Goal: Task Accomplishment & Management: Use online tool/utility

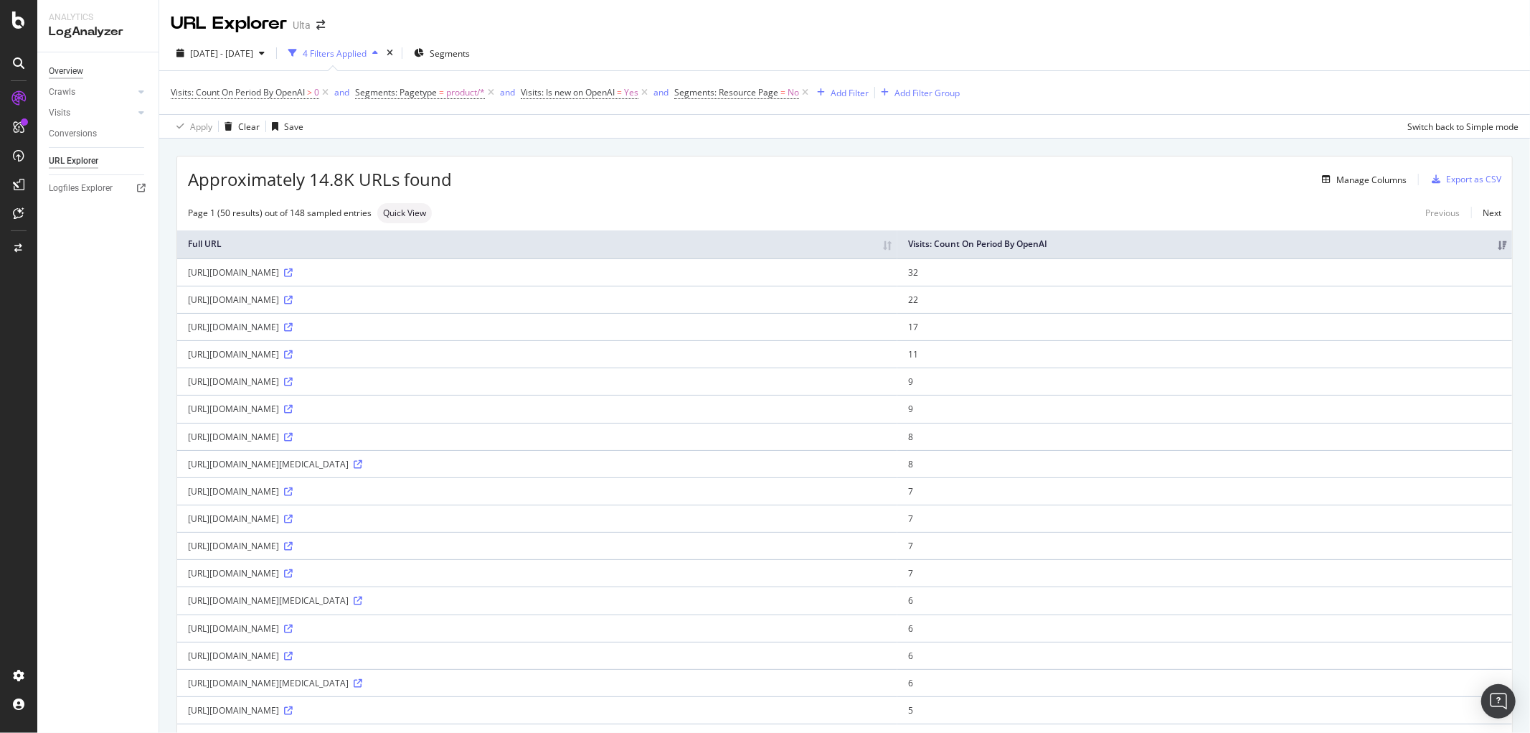
click at [61, 68] on div "Overview" at bounding box center [66, 71] width 34 height 15
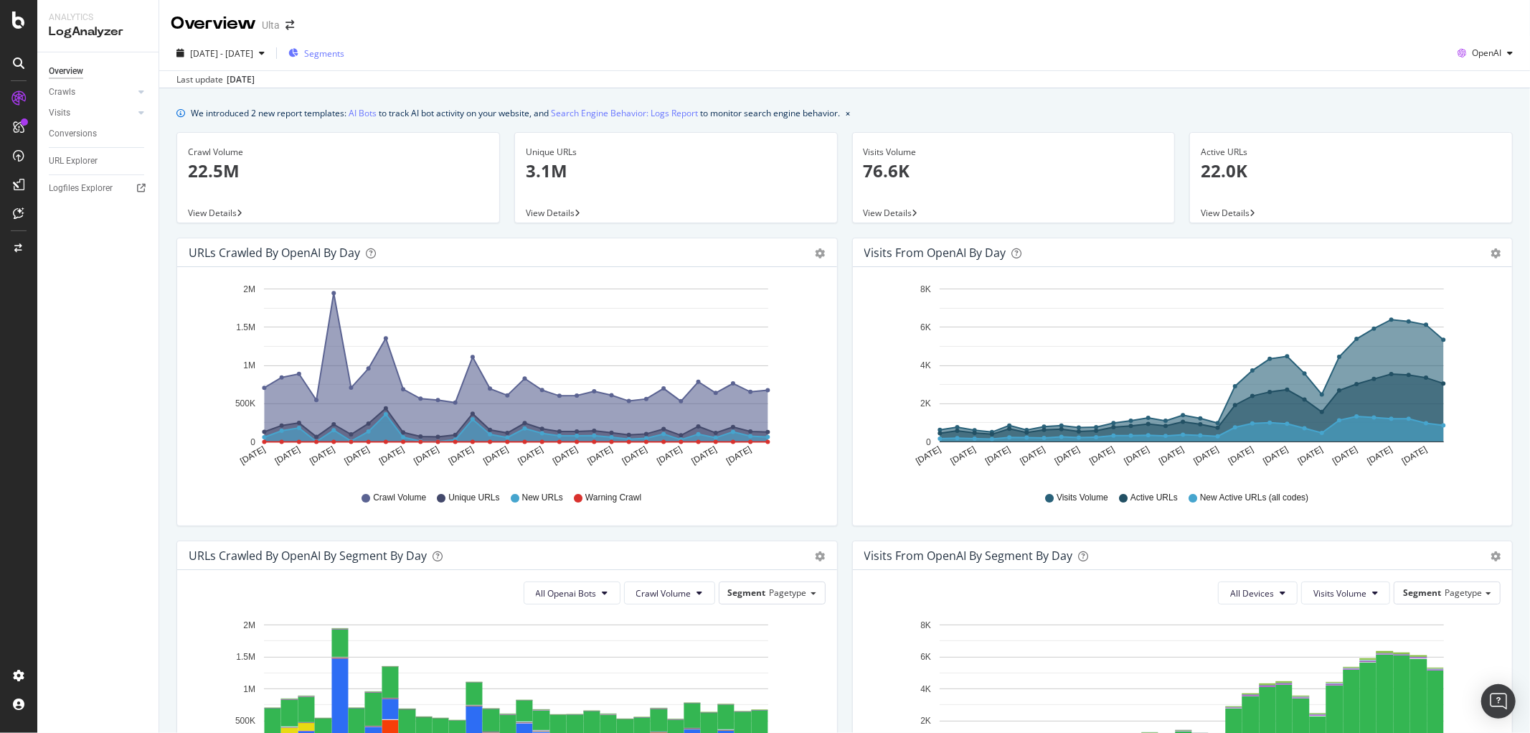
click at [344, 48] on span "Segments" at bounding box center [324, 53] width 40 height 12
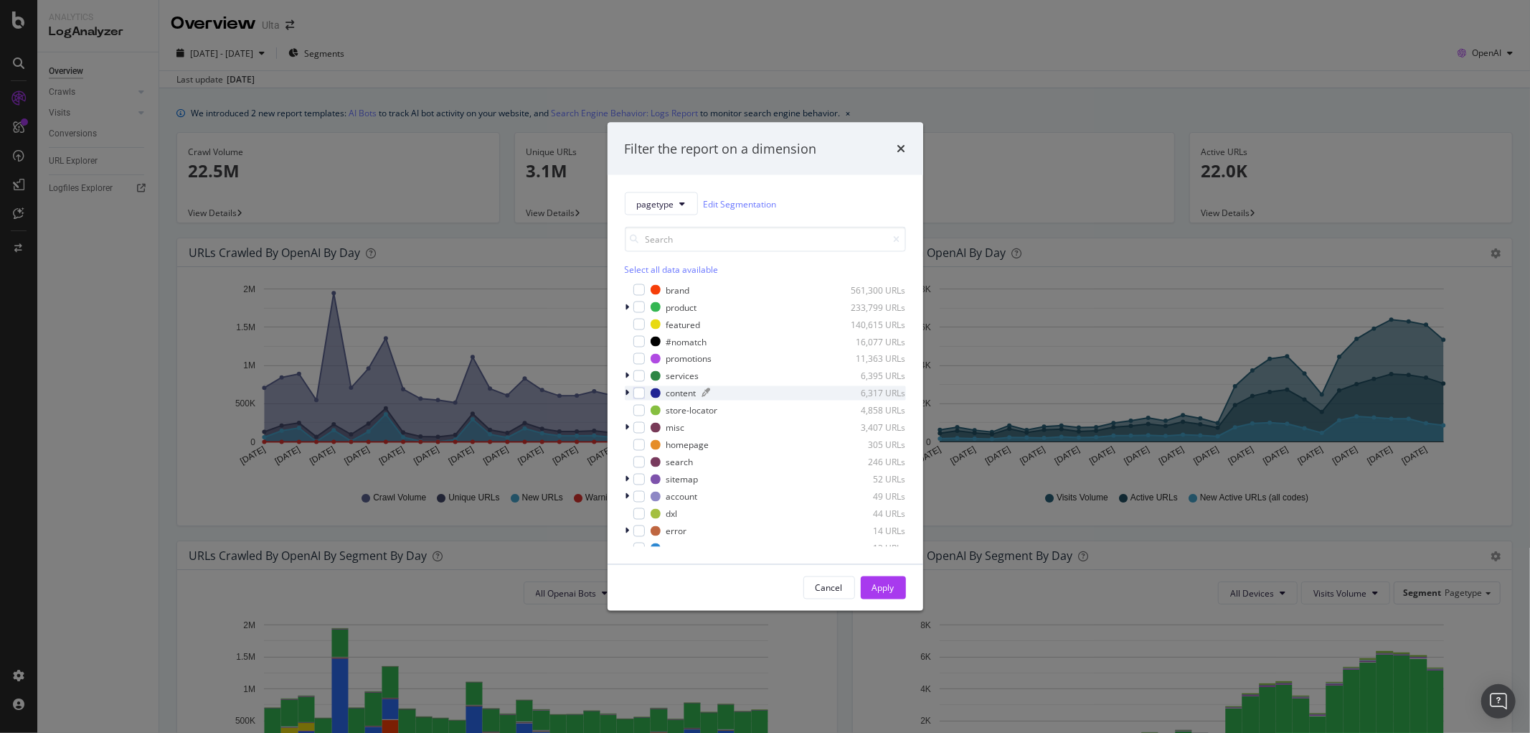
scroll to position [29, 0]
click at [634, 380] on div "modal" at bounding box center [639, 384] width 11 height 11
click at [626, 381] on icon "modal" at bounding box center [628, 384] width 4 height 9
click at [634, 380] on div "modal" at bounding box center [639, 384] width 11 height 11
click at [649, 403] on div "modal" at bounding box center [647, 401] width 11 height 11
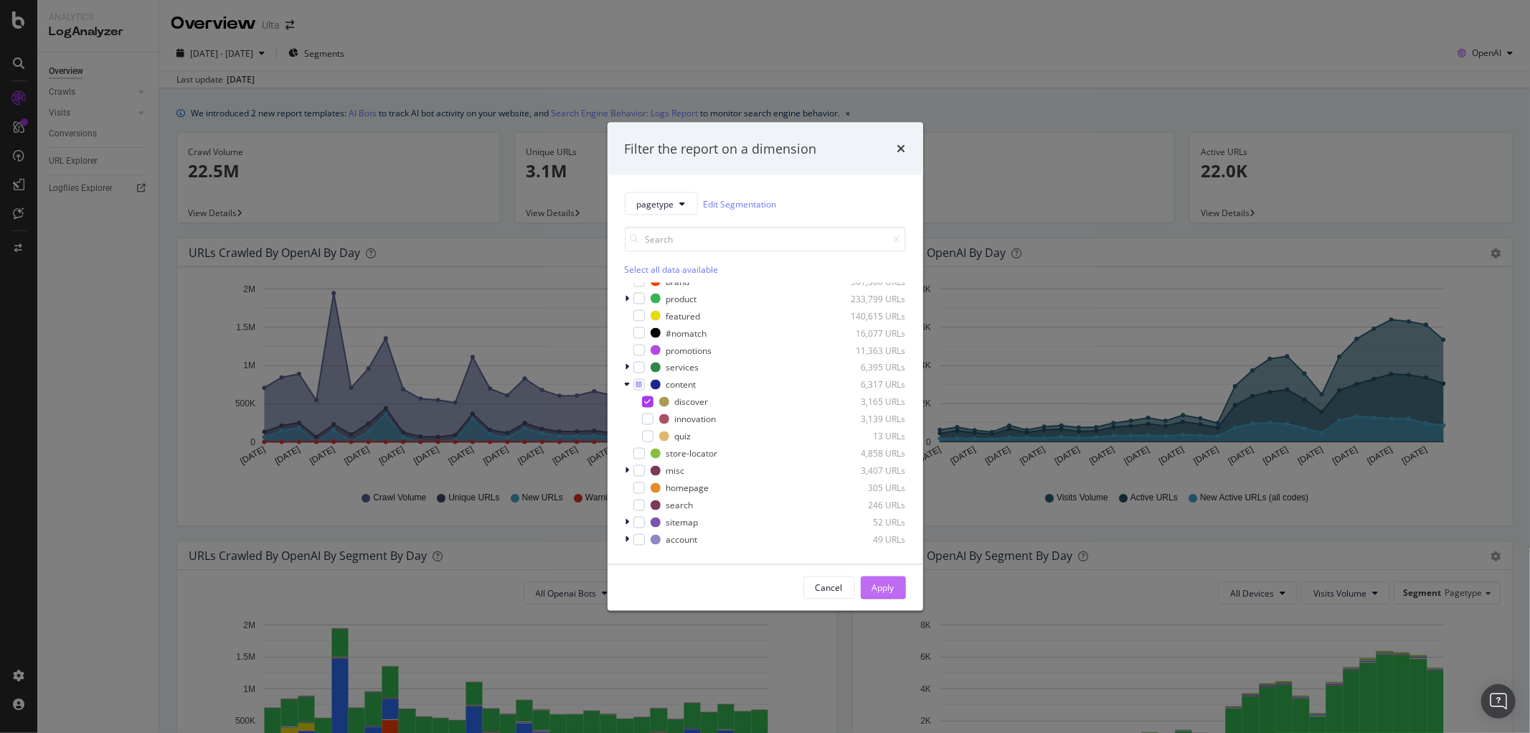
click at [876, 591] on div "Apply" at bounding box center [883, 587] width 22 height 12
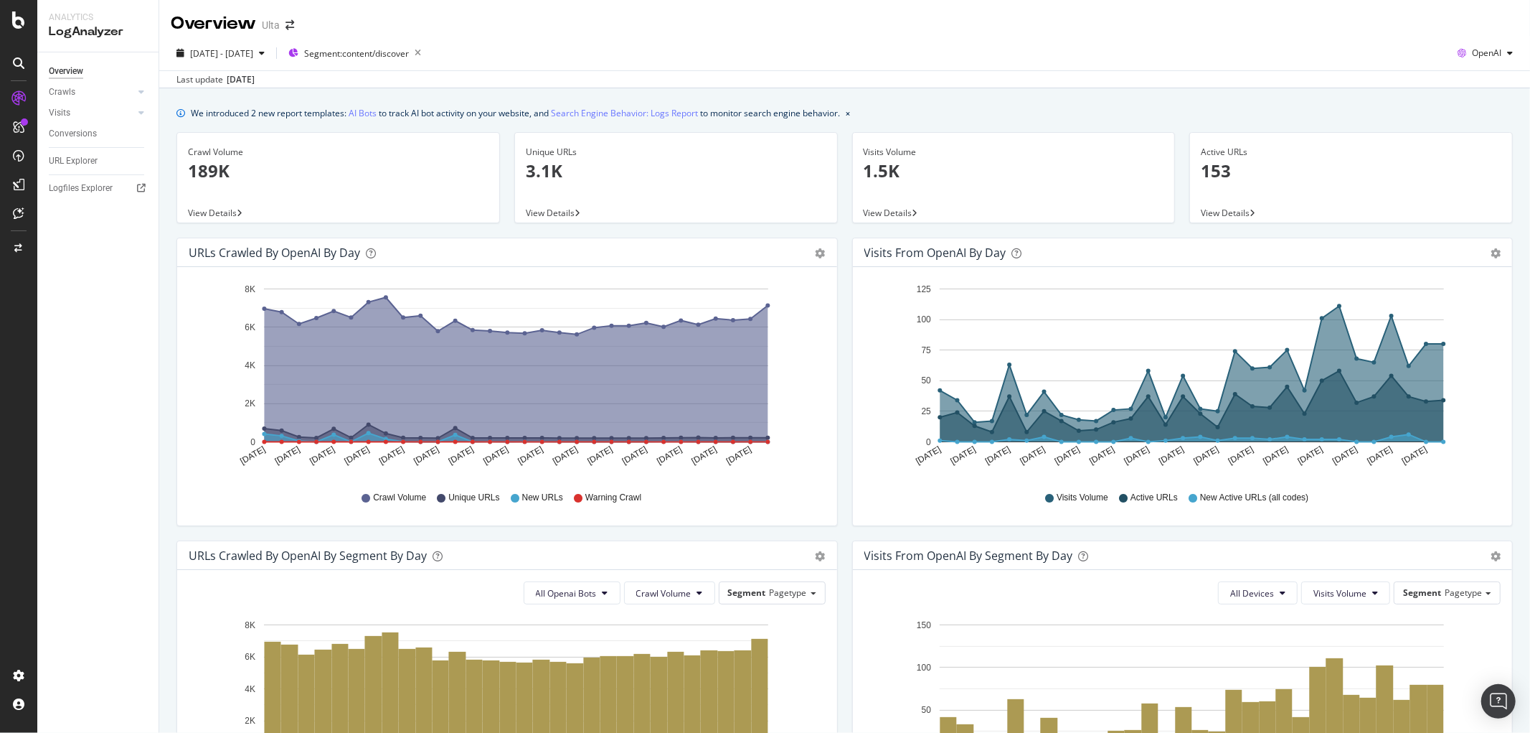
click at [204, 172] on p "189K" at bounding box center [338, 171] width 301 height 24
click at [1479, 51] on span "OpenAI" at bounding box center [1486, 53] width 29 height 12
click at [68, 93] on div "Crawls" at bounding box center [62, 92] width 27 height 15
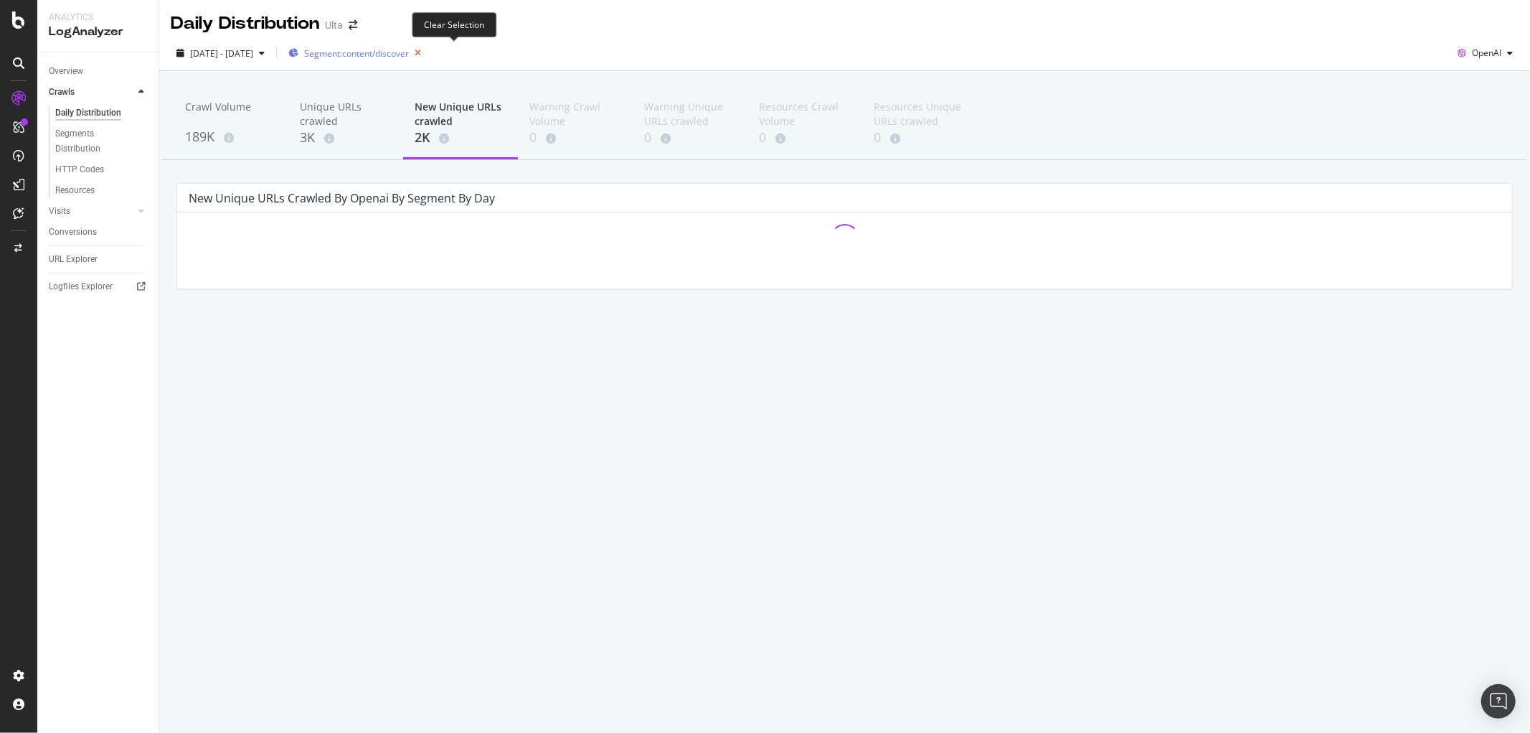
click at [427, 55] on icon "button" at bounding box center [418, 53] width 18 height 20
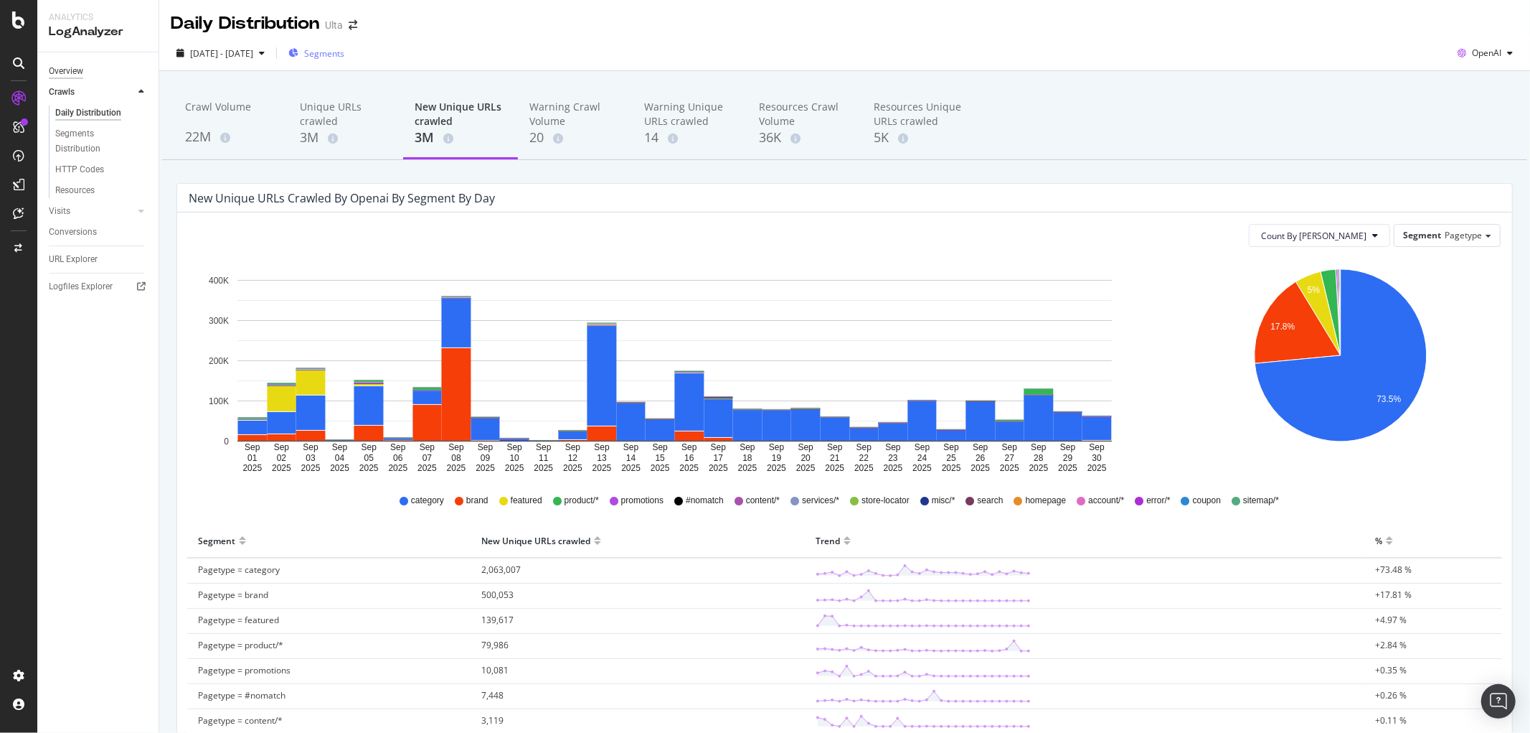
click at [74, 67] on div "Overview" at bounding box center [66, 71] width 34 height 15
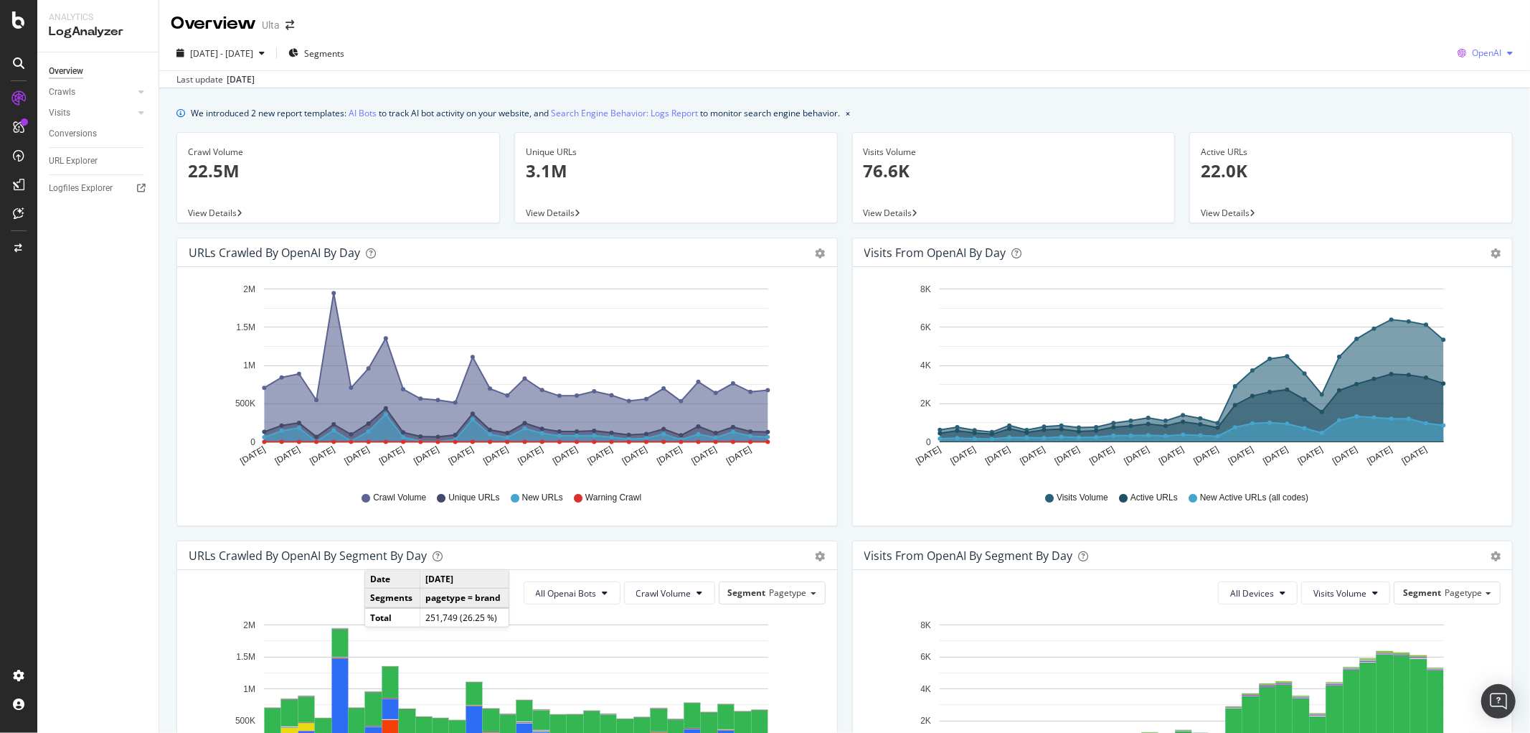
click at [1486, 56] on span "OpenAI" at bounding box center [1486, 53] width 29 height 12
click at [253, 51] on span "2025 Sep. 1st - Sep. 30th" at bounding box center [221, 53] width 63 height 12
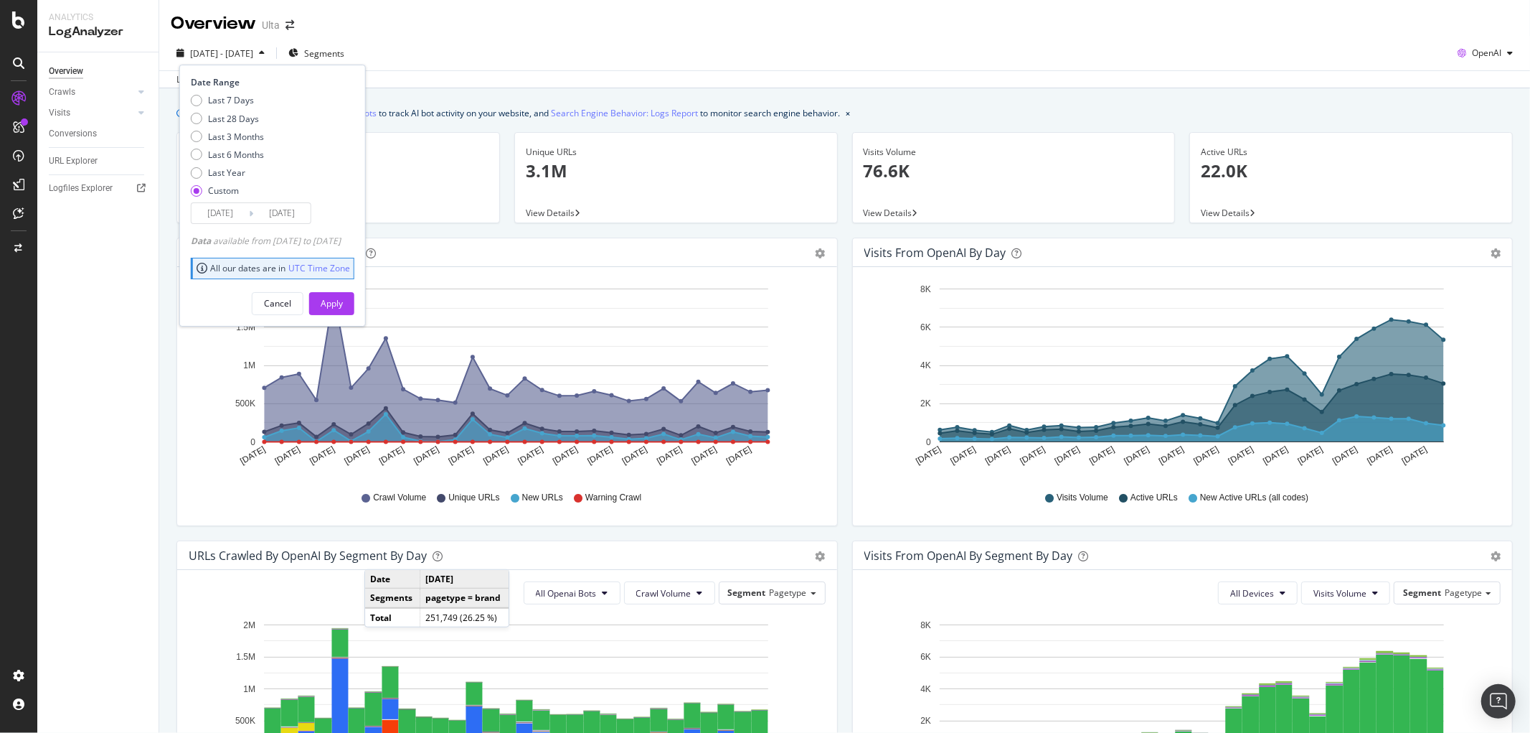
click at [222, 223] on input "2025/09/01" at bounding box center [220, 213] width 57 height 20
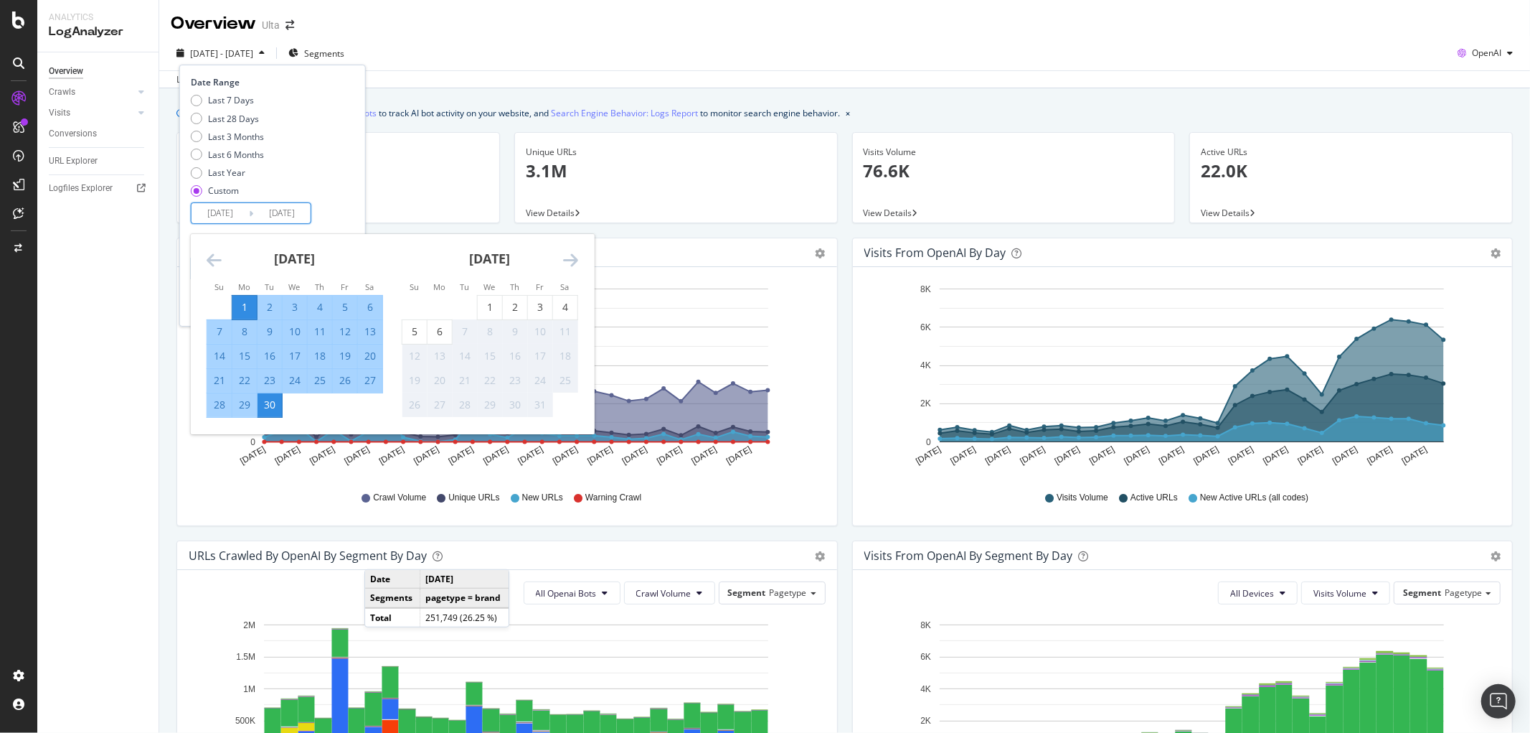
click at [220, 263] on icon "Move backward to switch to the previous month." at bounding box center [214, 259] width 15 height 17
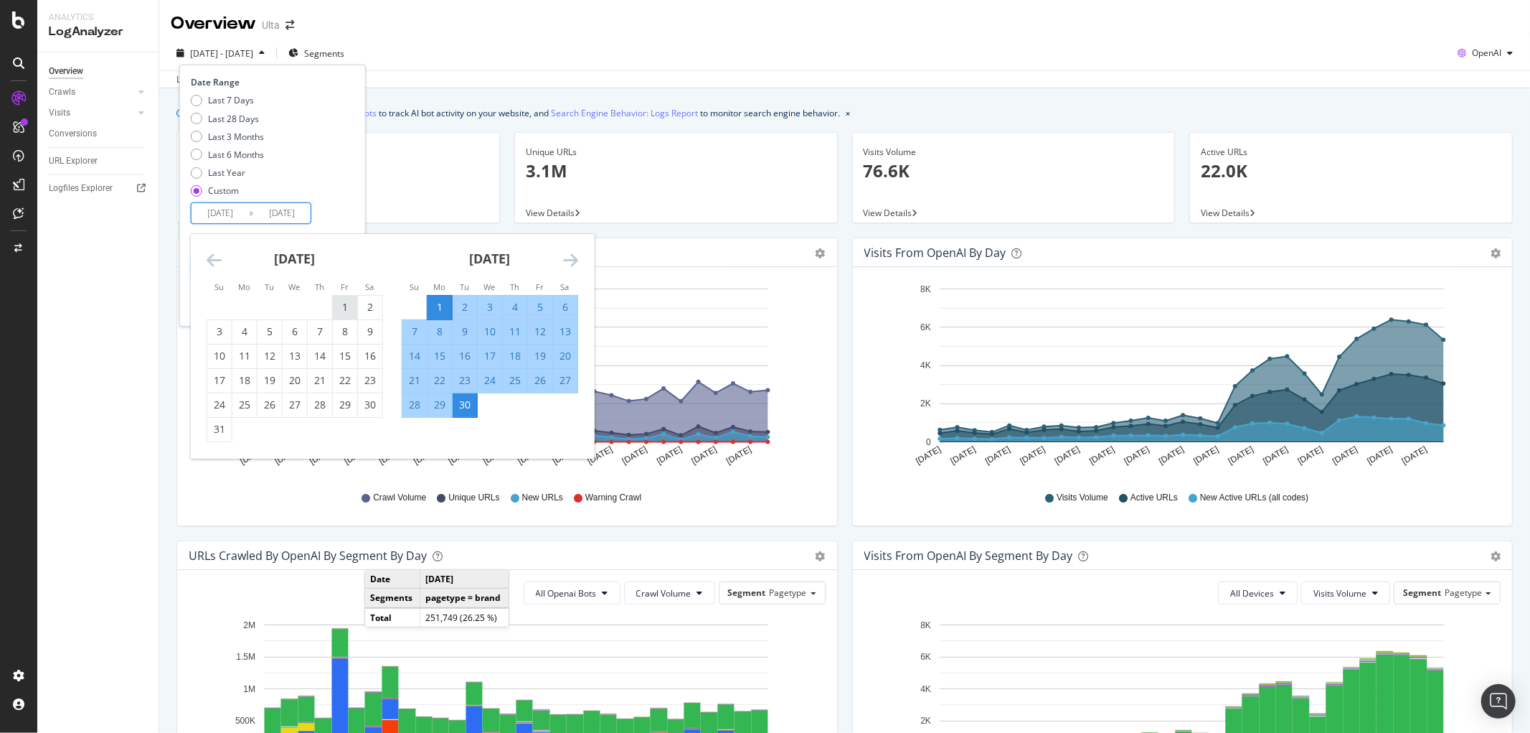
click at [342, 310] on div "1" at bounding box center [345, 307] width 24 height 14
type input "2025/08/01"
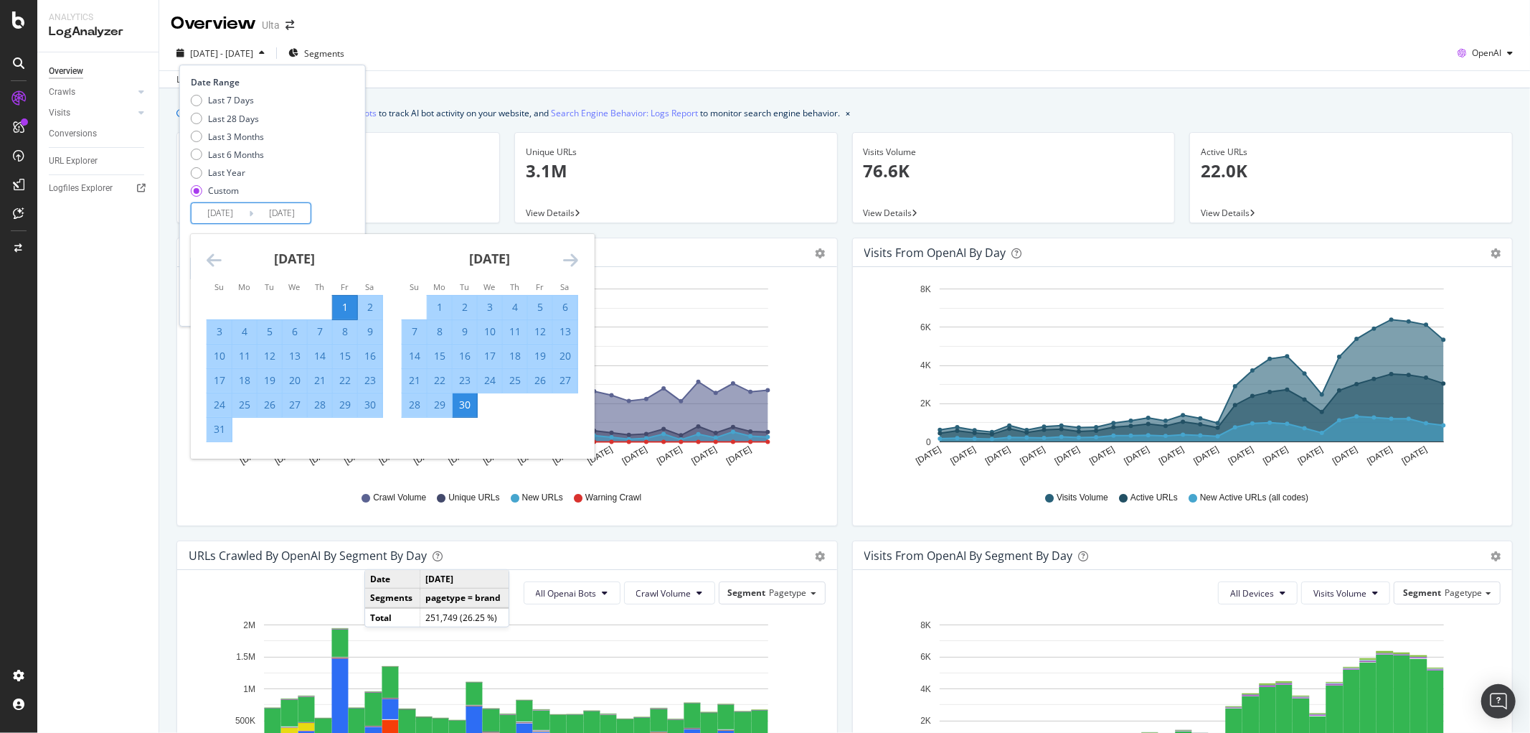
click at [225, 432] on div "31" at bounding box center [219, 429] width 24 height 14
type input "2025/08/31"
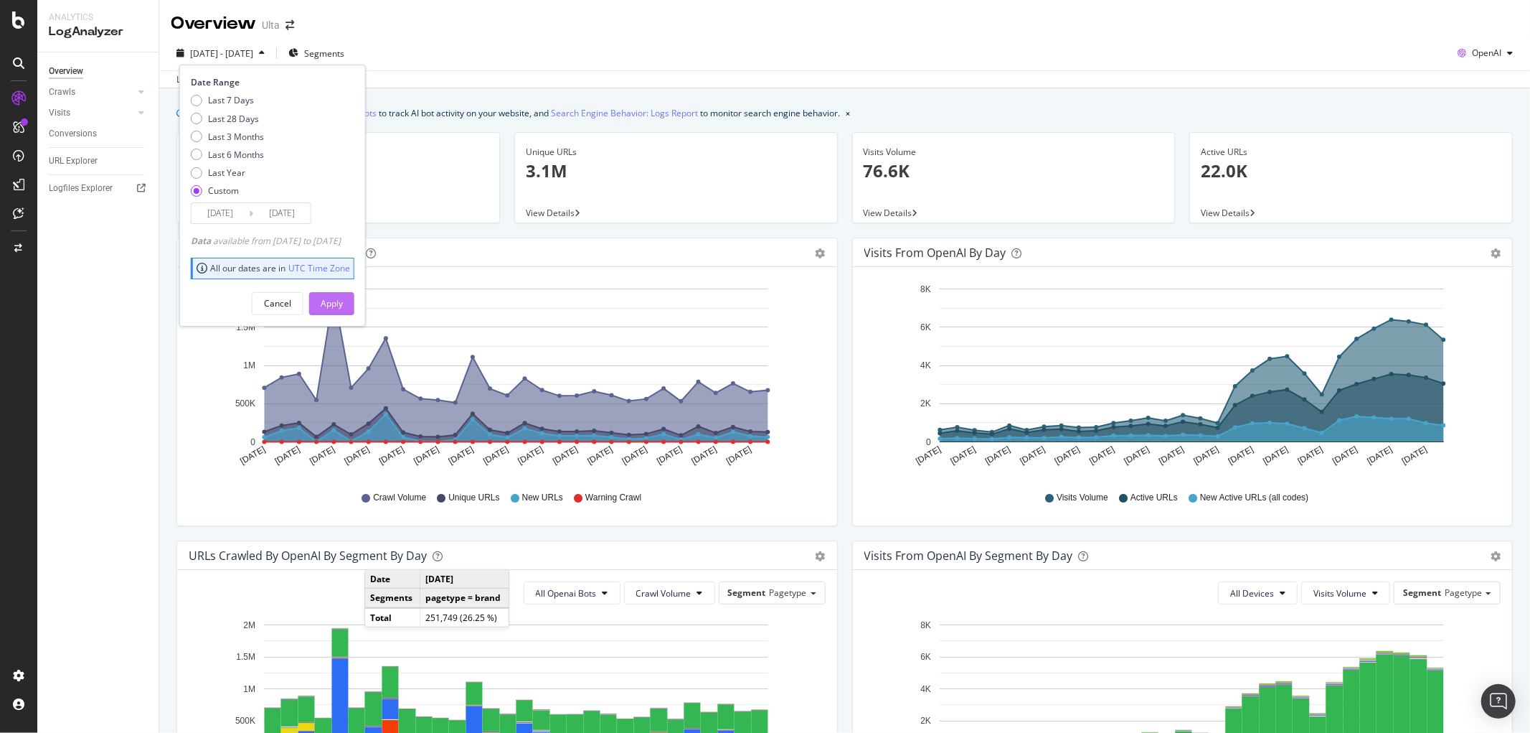
click at [343, 298] on div "Apply" at bounding box center [332, 303] width 22 height 12
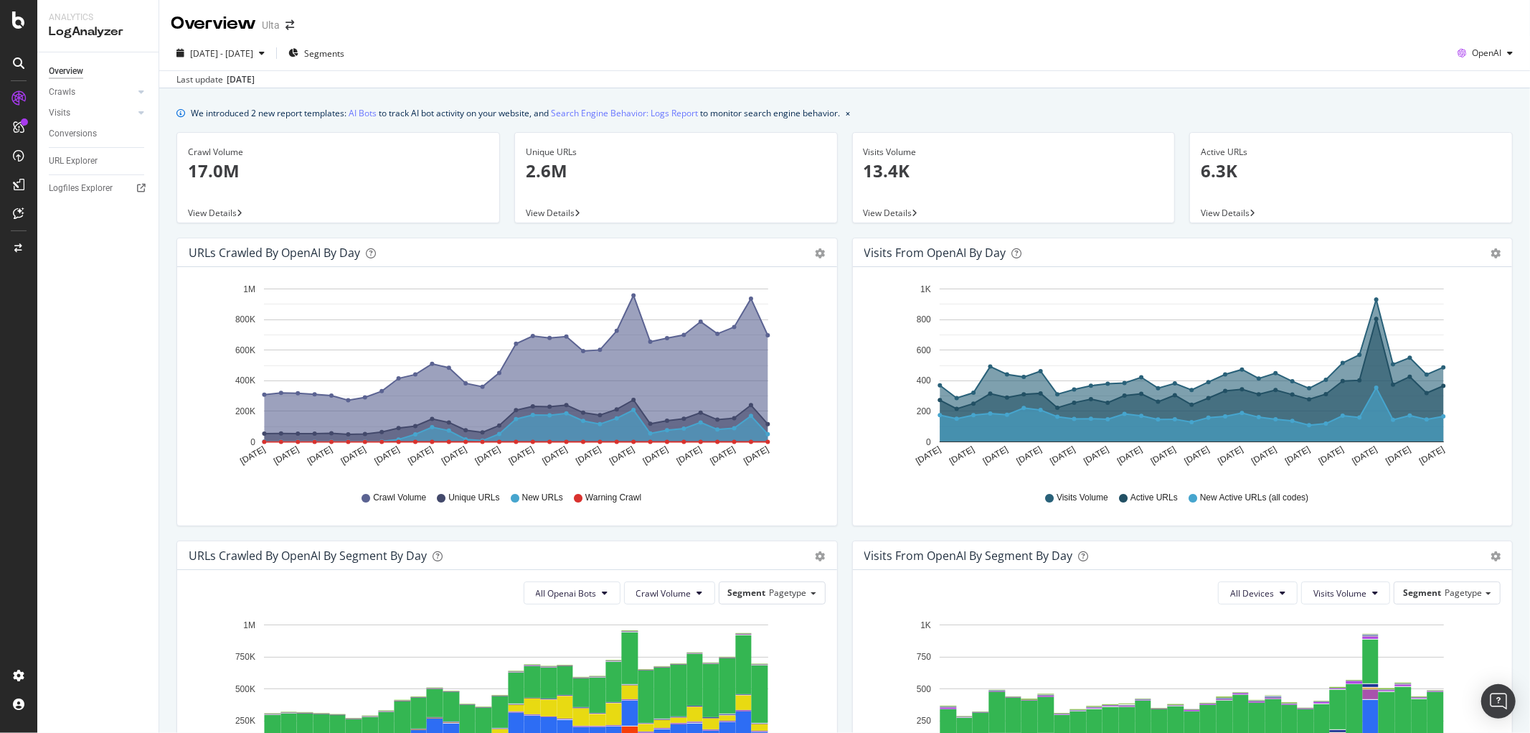
click at [210, 167] on p "17.0M" at bounding box center [338, 171] width 301 height 24
click at [1474, 44] on div "OpenAI" at bounding box center [1485, 53] width 67 height 22
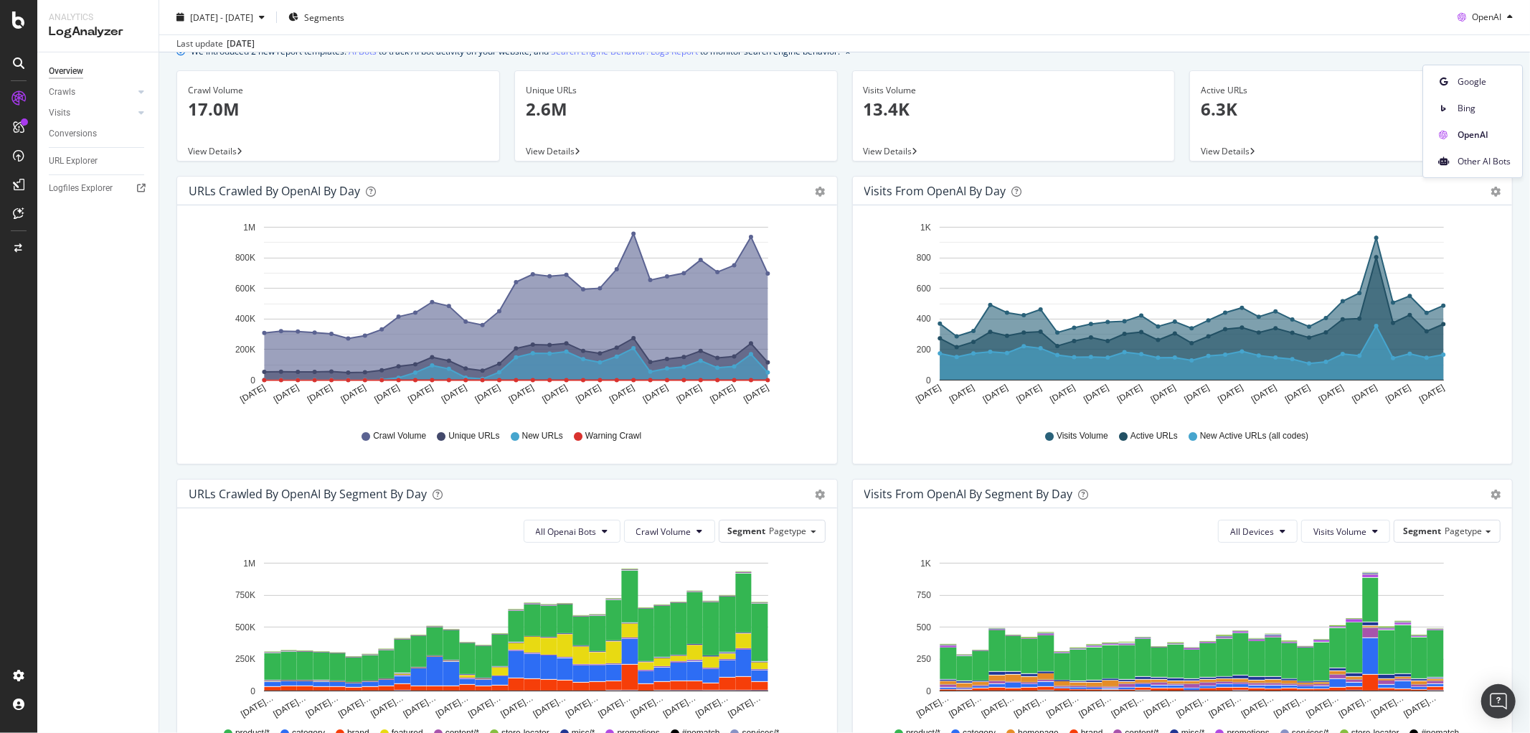
scroll to position [159, 0]
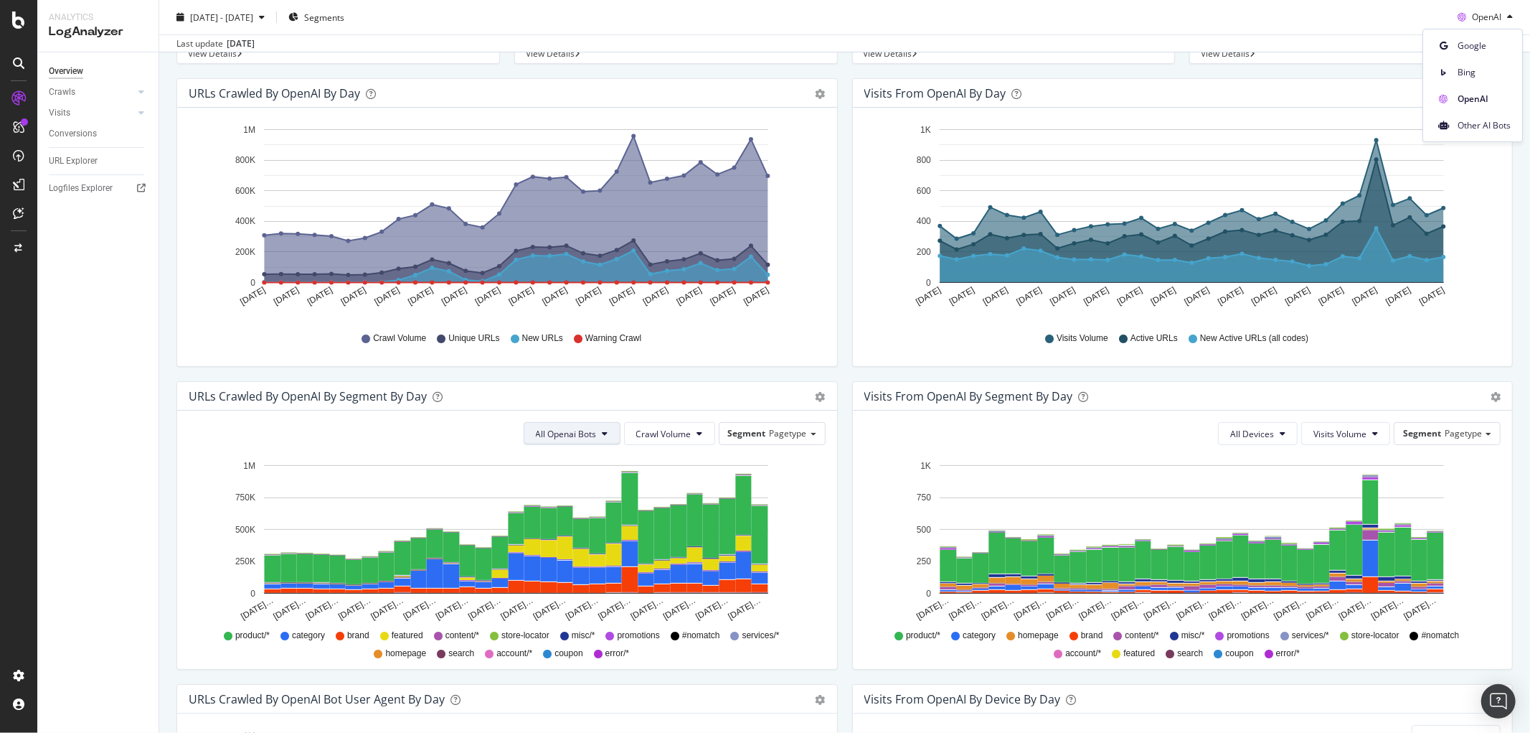
click at [606, 431] on button "All Openai Bots" at bounding box center [572, 433] width 97 height 23
click at [575, 535] on div "ChatGPT-User" at bounding box center [561, 541] width 85 height 21
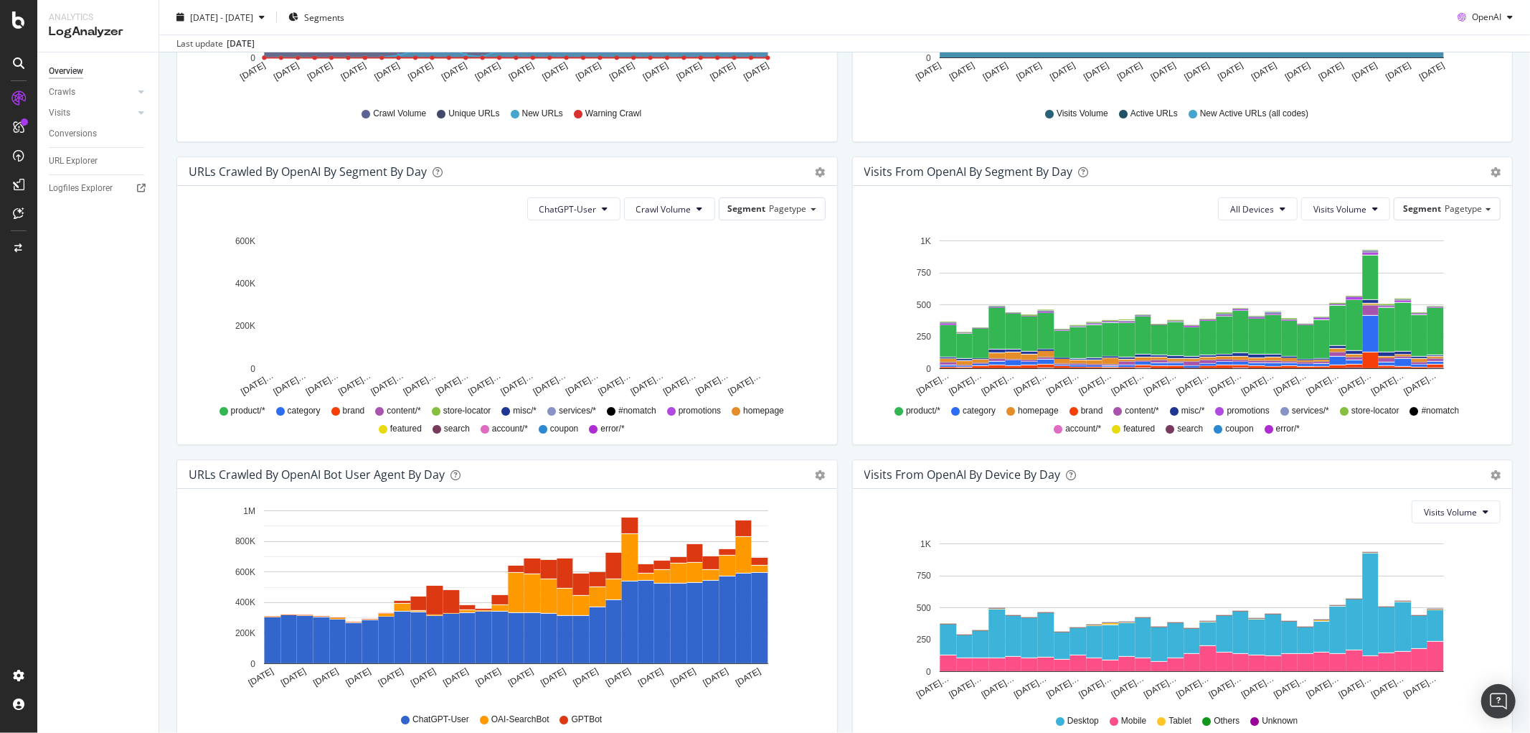
scroll to position [0, 0]
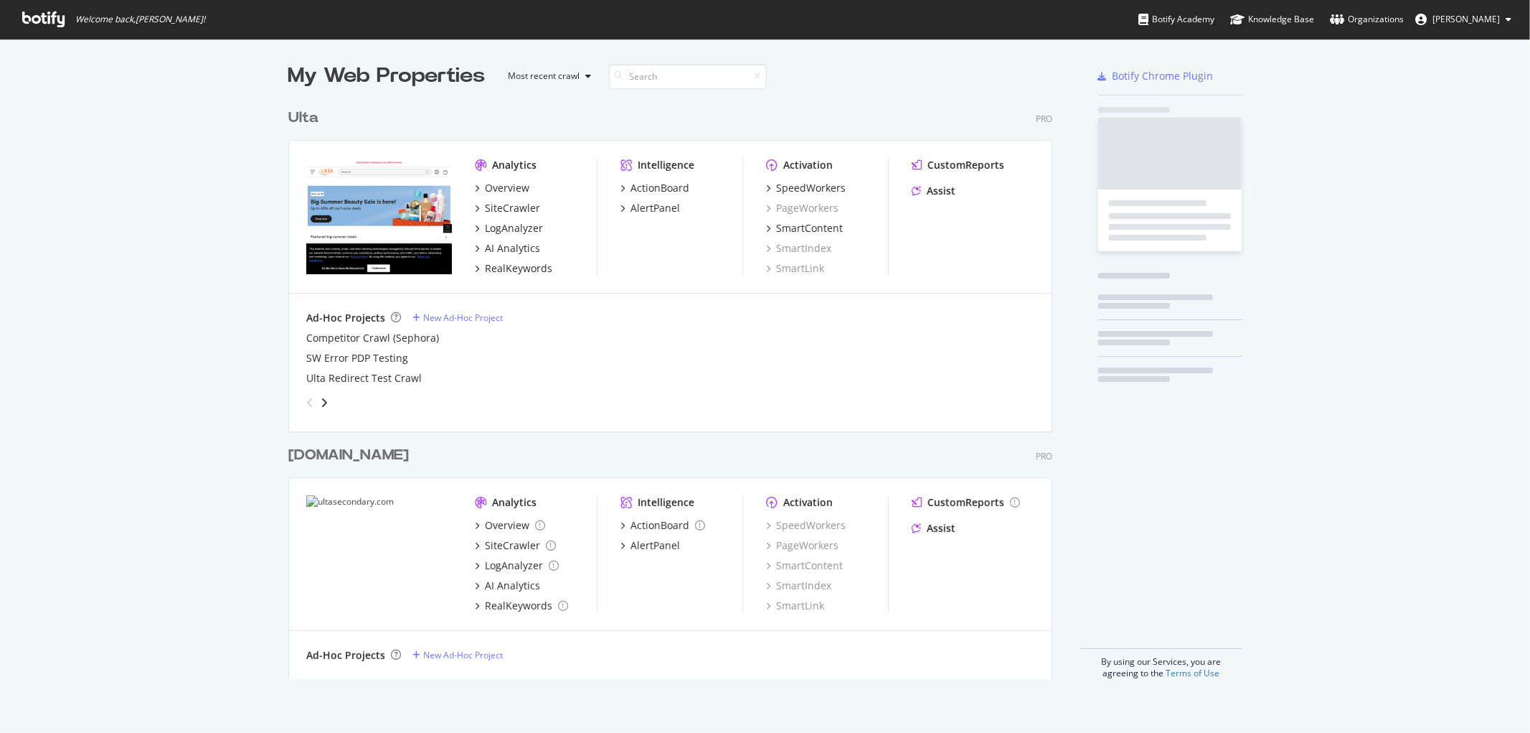
scroll to position [720, 1507]
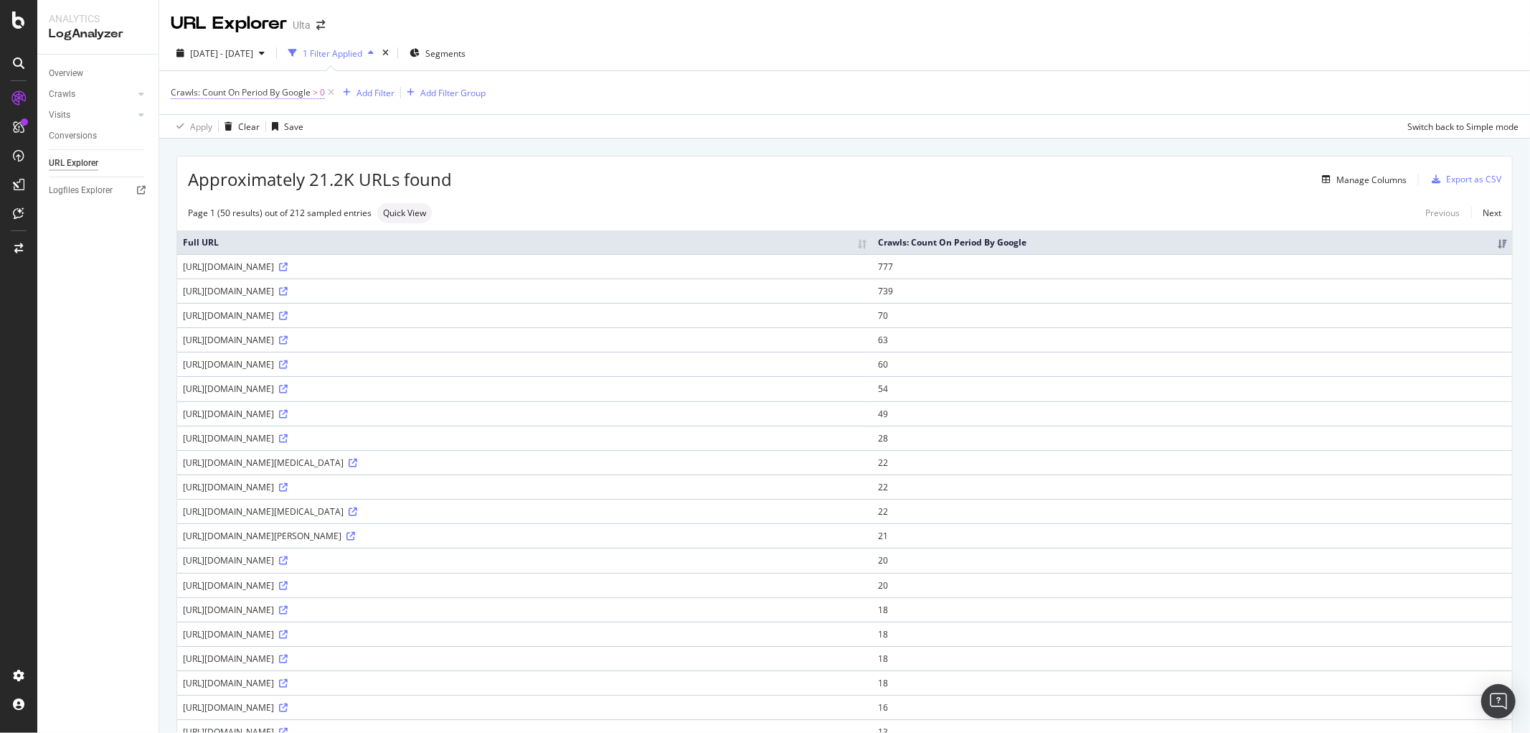
click at [303, 97] on span "Crawls: Count On Period By Google" at bounding box center [241, 92] width 140 height 12
click at [239, 125] on div "By Google" at bounding box center [262, 127] width 158 height 23
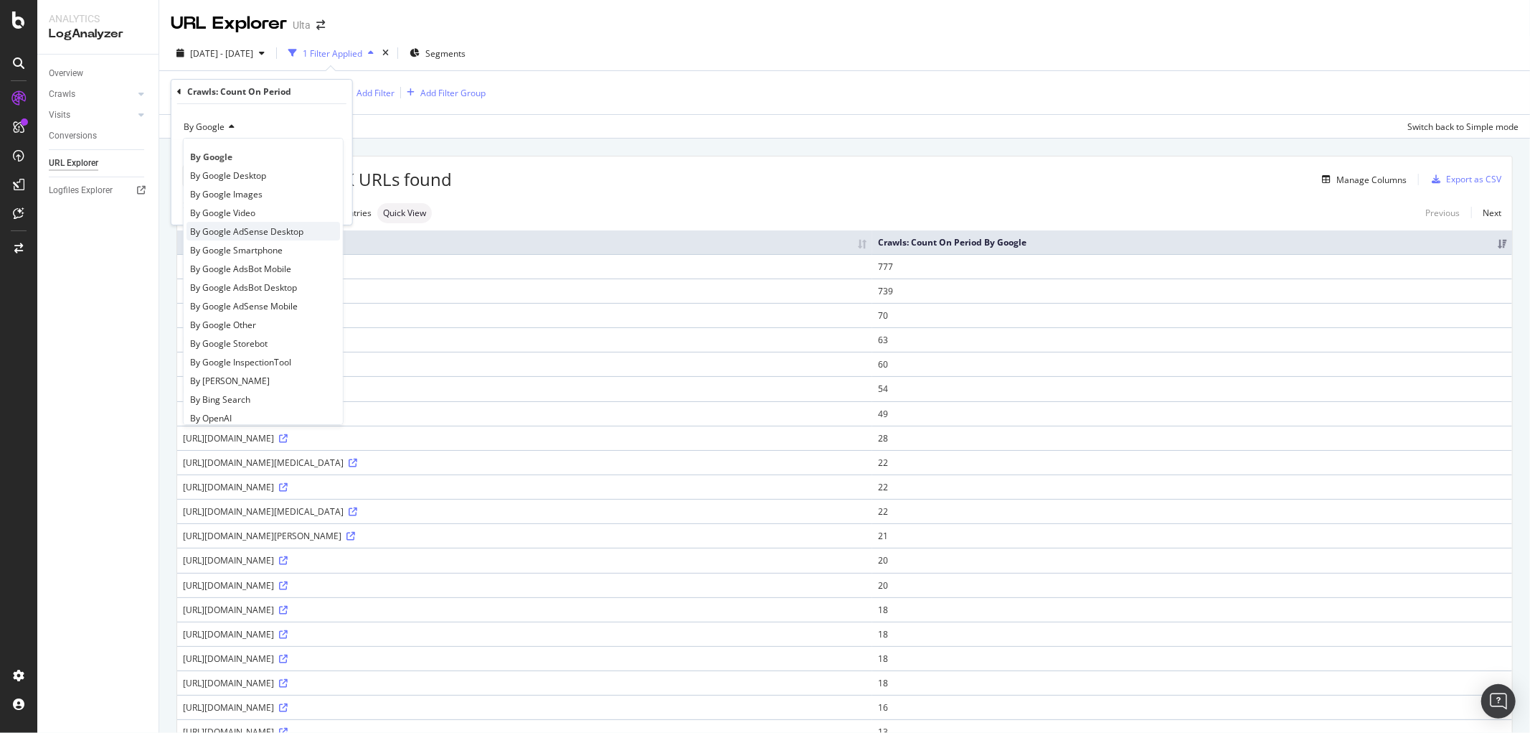
scroll to position [80, 0]
click at [225, 374] on span "By ChatGPT-User" at bounding box center [225, 376] width 70 height 12
click at [336, 209] on div "Apply" at bounding box center [330, 206] width 22 height 12
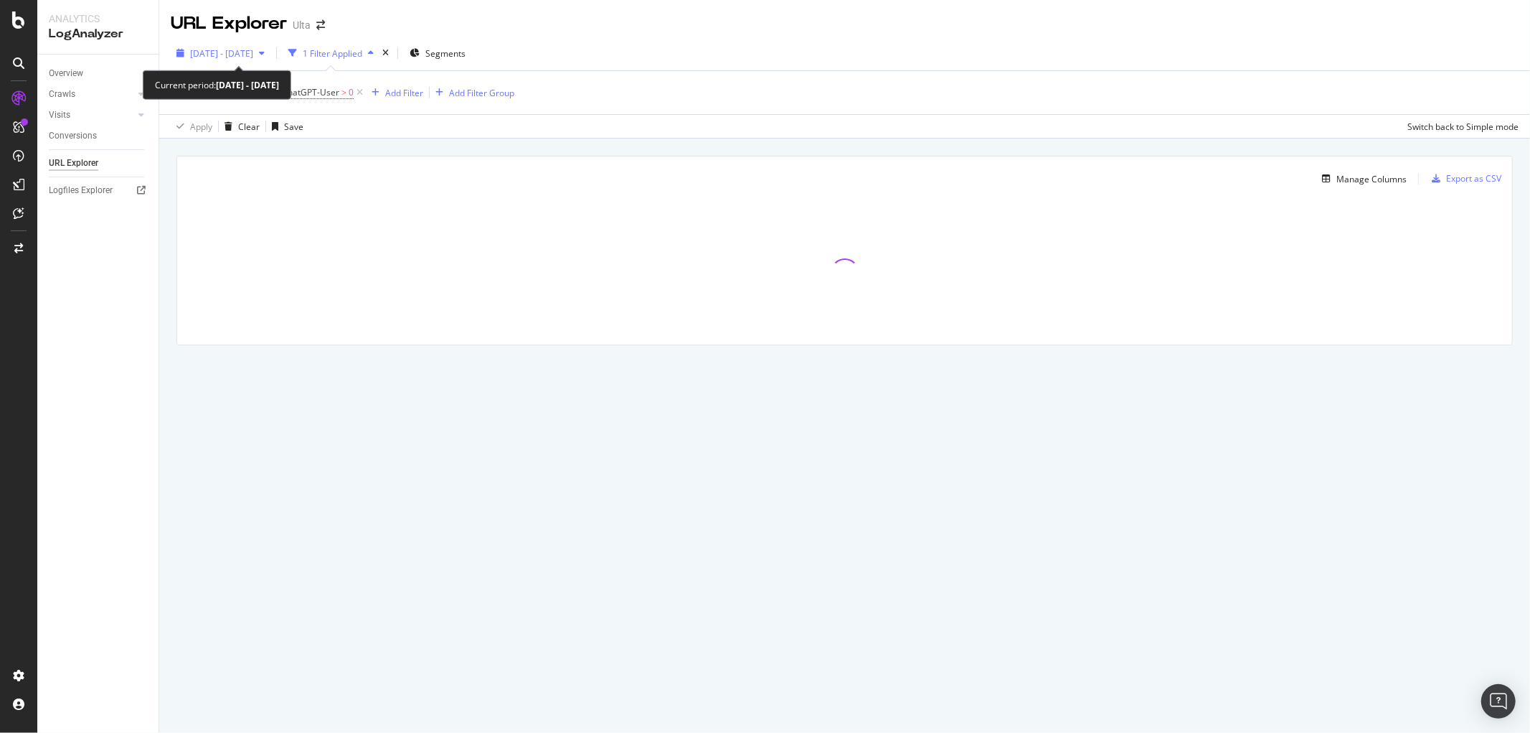
click at [253, 51] on span "2025 Sep. 26th - Oct. 2nd" at bounding box center [221, 53] width 63 height 12
click at [622, 32] on div "URL Explorer Ulta" at bounding box center [844, 18] width 1371 height 36
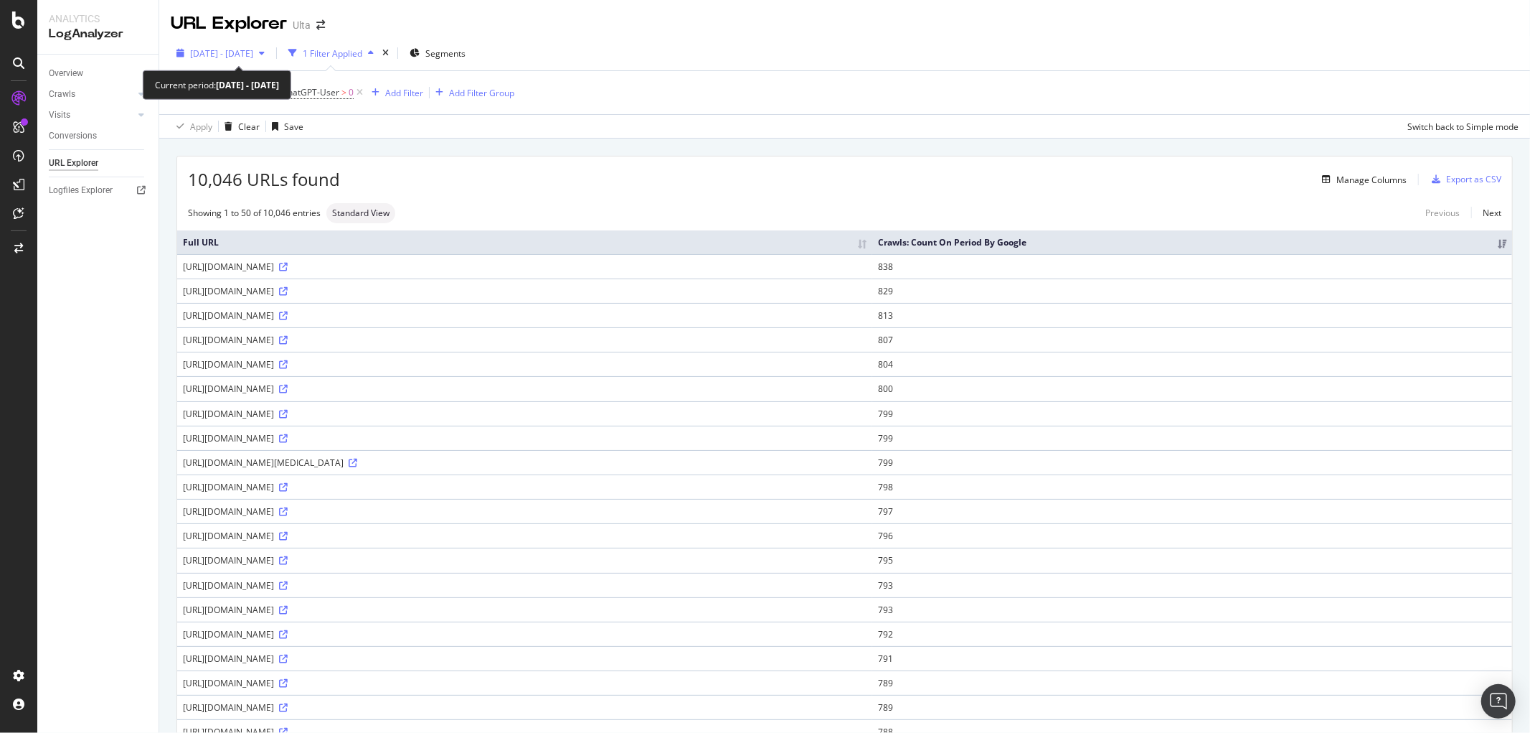
click at [253, 54] on span "2025 Sep. 26th - Oct. 2nd" at bounding box center [221, 53] width 63 height 12
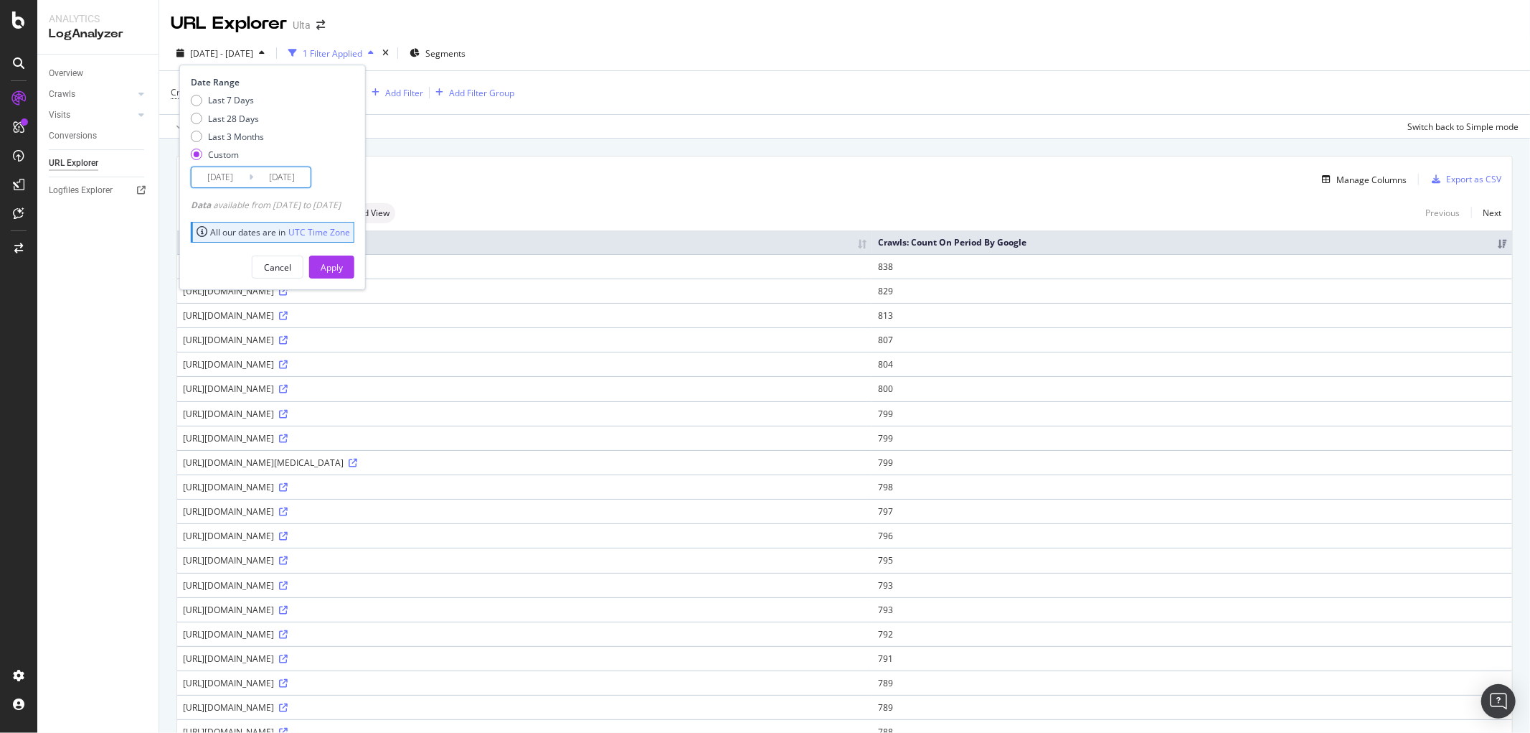
click at [234, 181] on input "2025/09/26" at bounding box center [220, 177] width 57 height 20
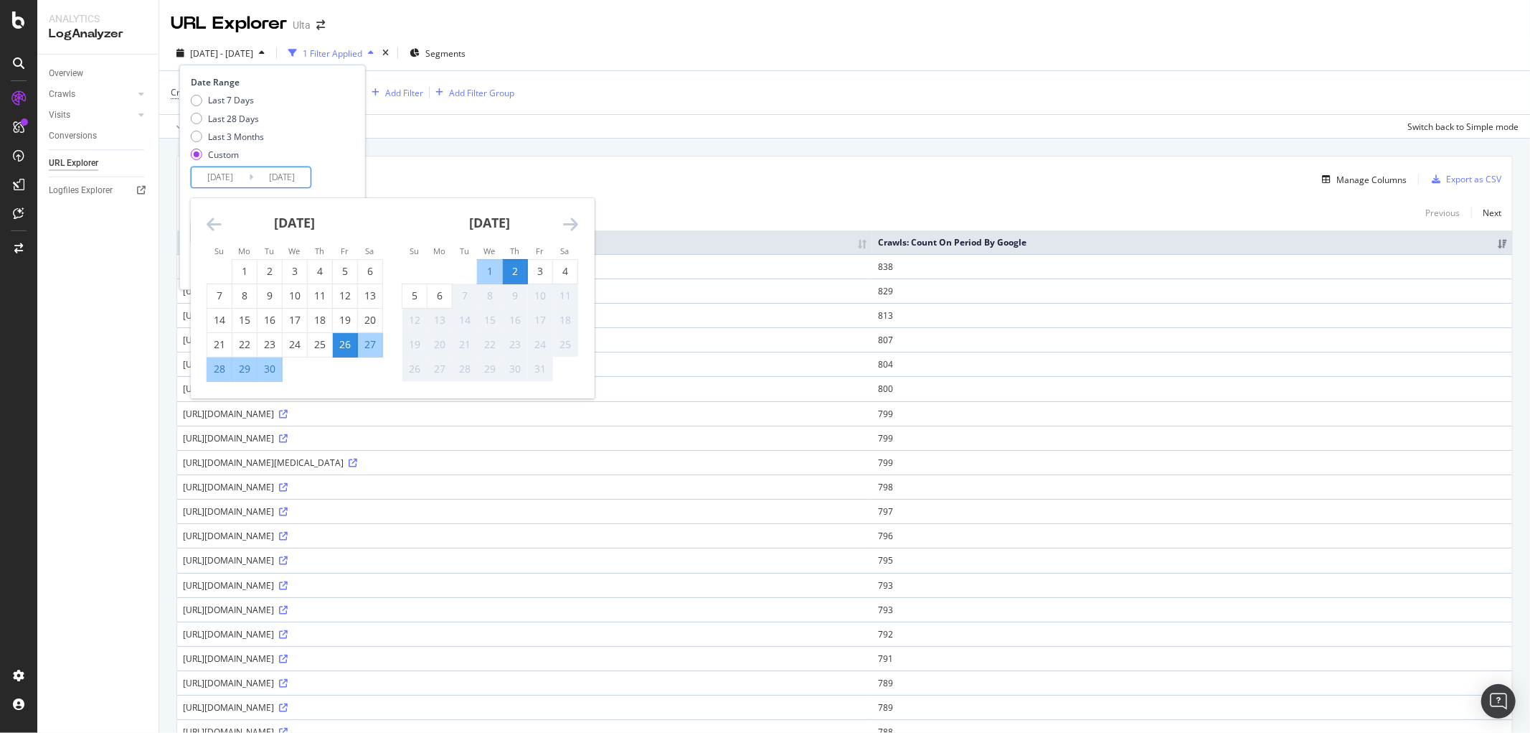
click at [210, 225] on icon "Move backward to switch to the previous month." at bounding box center [214, 223] width 15 height 17
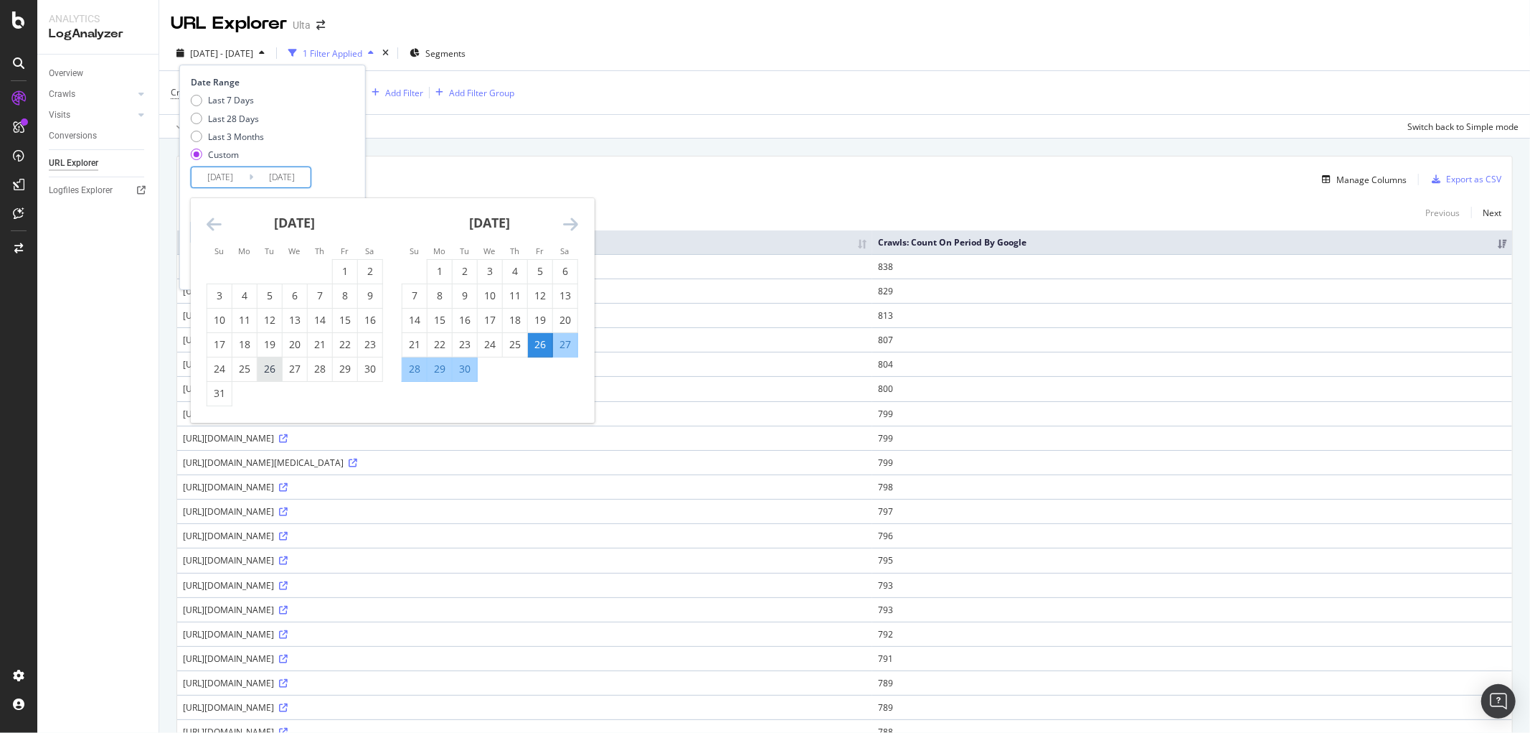
drag, startPoint x: 342, startPoint y: 266, endPoint x: 261, endPoint y: 366, distance: 128.5
click at [343, 267] on div "1" at bounding box center [345, 271] width 24 height 14
type input "2025/08/01"
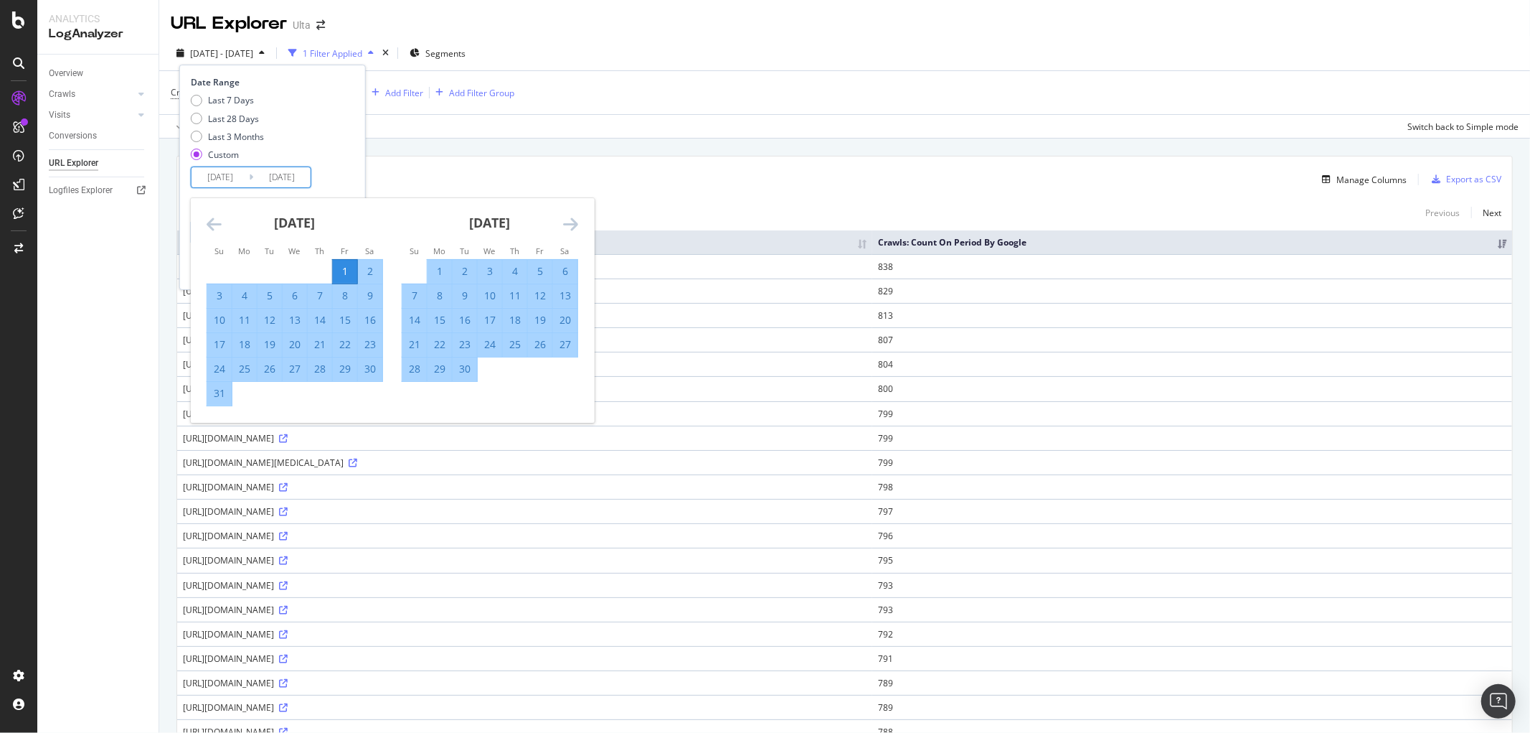
click at [221, 392] on div "31" at bounding box center [219, 393] width 24 height 14
type input "2025/08/31"
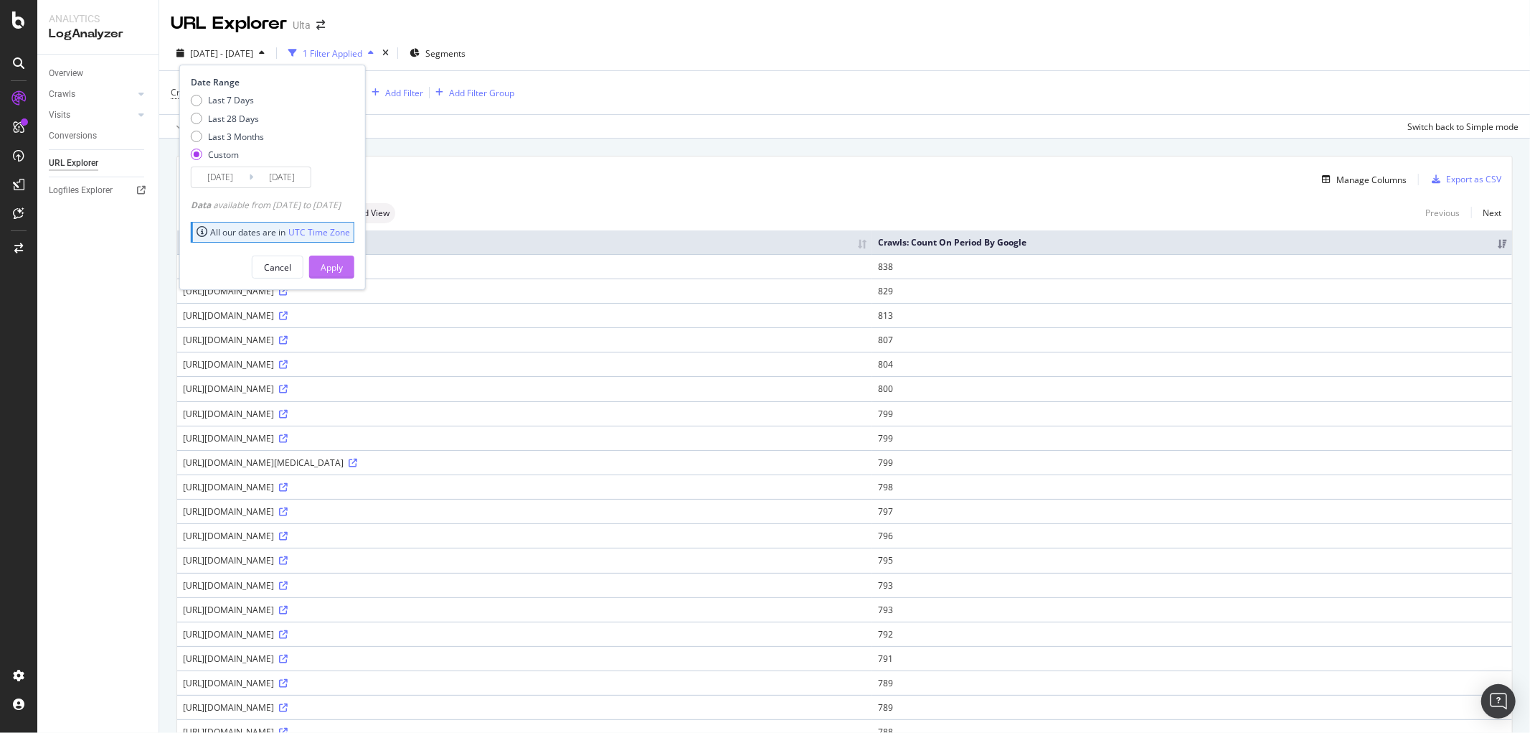
click at [343, 260] on div "Apply" at bounding box center [332, 267] width 22 height 22
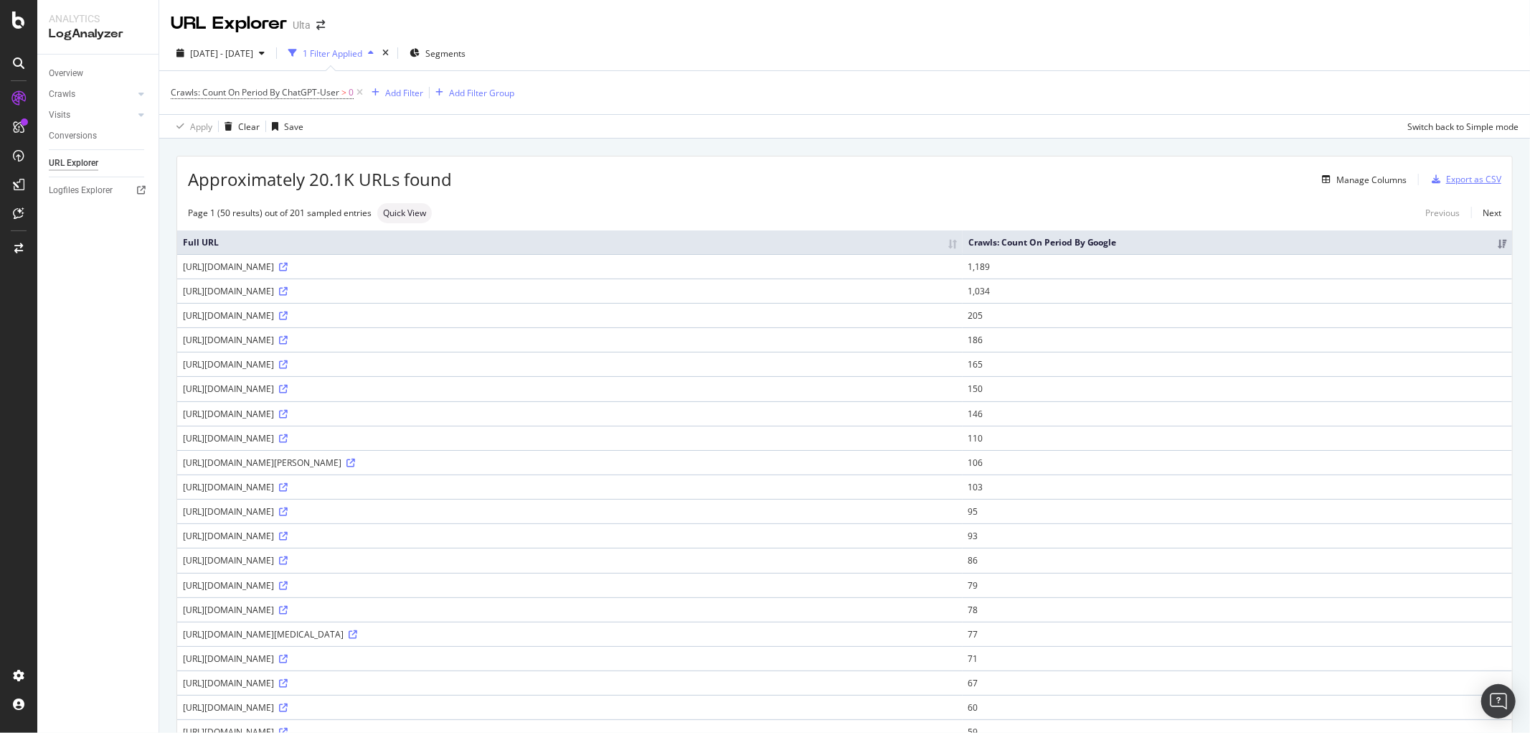
click at [1431, 182] on div "button" at bounding box center [1436, 179] width 20 height 9
click at [310, 96] on span "Crawls: Count On Period By ChatGPT-User" at bounding box center [255, 92] width 169 height 12
click at [77, 77] on div "Overview" at bounding box center [66, 73] width 34 height 15
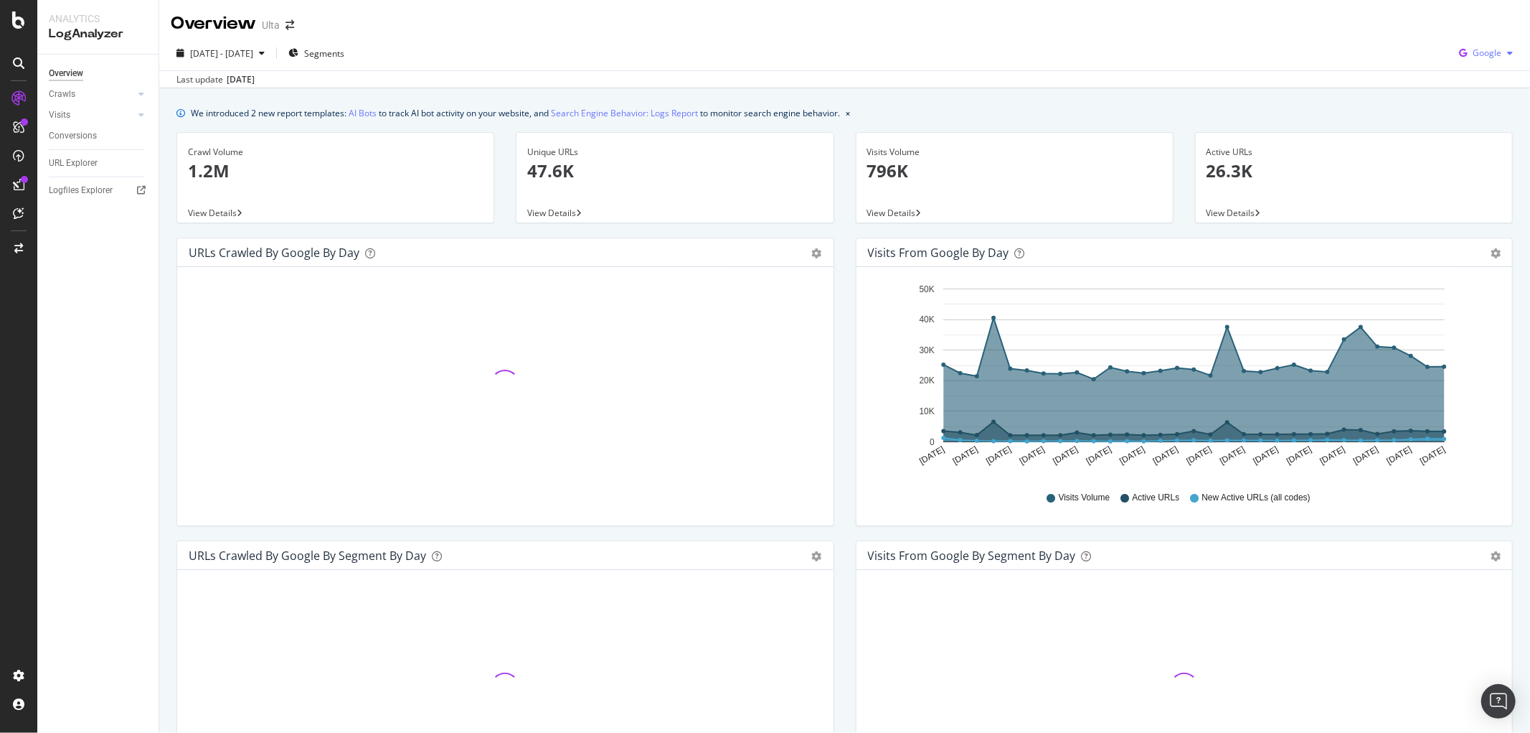
click at [1473, 55] on span "Google" at bounding box center [1487, 53] width 29 height 12
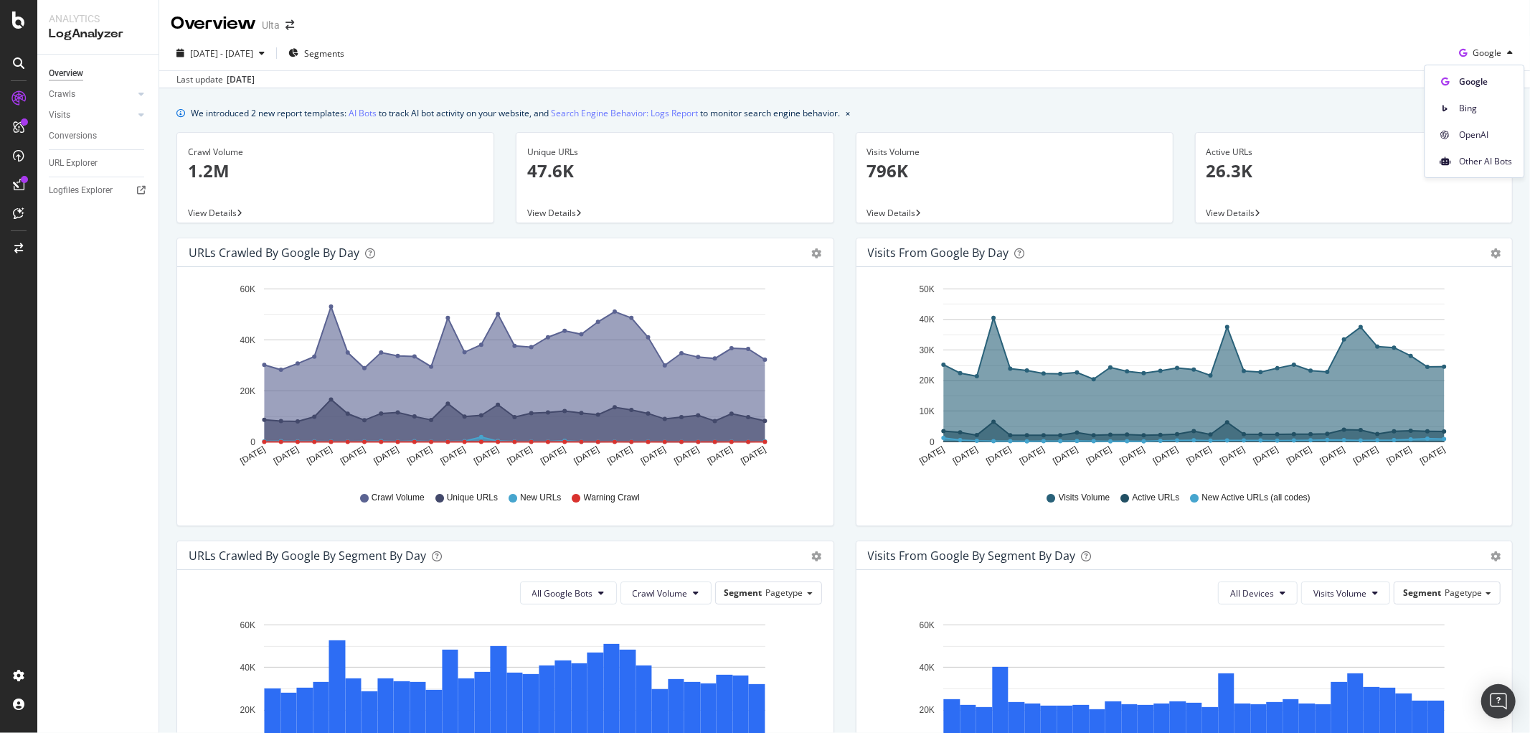
click at [1472, 136] on span "OpenAI" at bounding box center [1486, 134] width 53 height 13
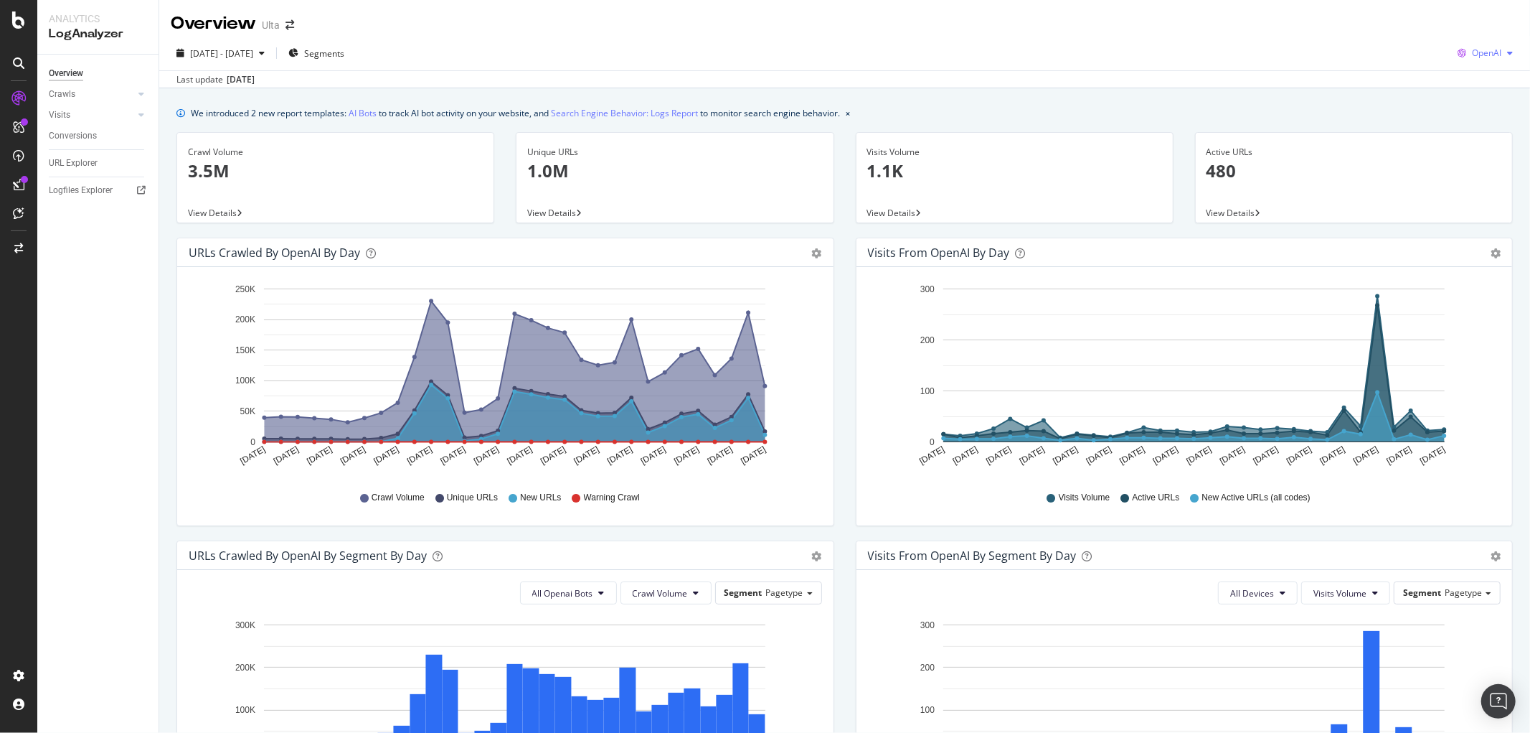
click at [1471, 44] on div "OpenAI" at bounding box center [1485, 53] width 67 height 22
click at [331, 45] on div "Segments" at bounding box center [316, 53] width 56 height 22
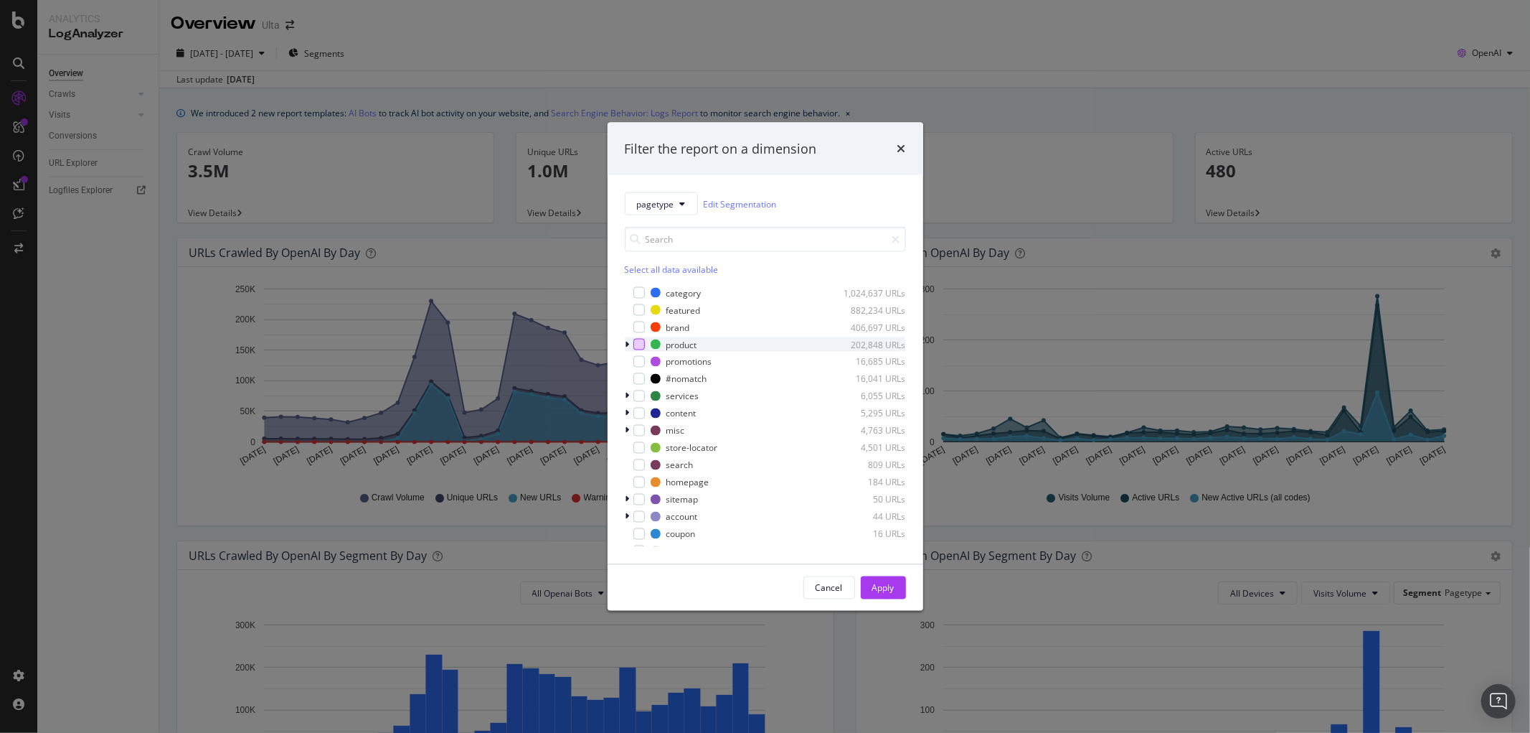
click at [641, 343] on div "modal" at bounding box center [639, 344] width 11 height 11
click at [895, 586] on button "Apply" at bounding box center [883, 587] width 45 height 23
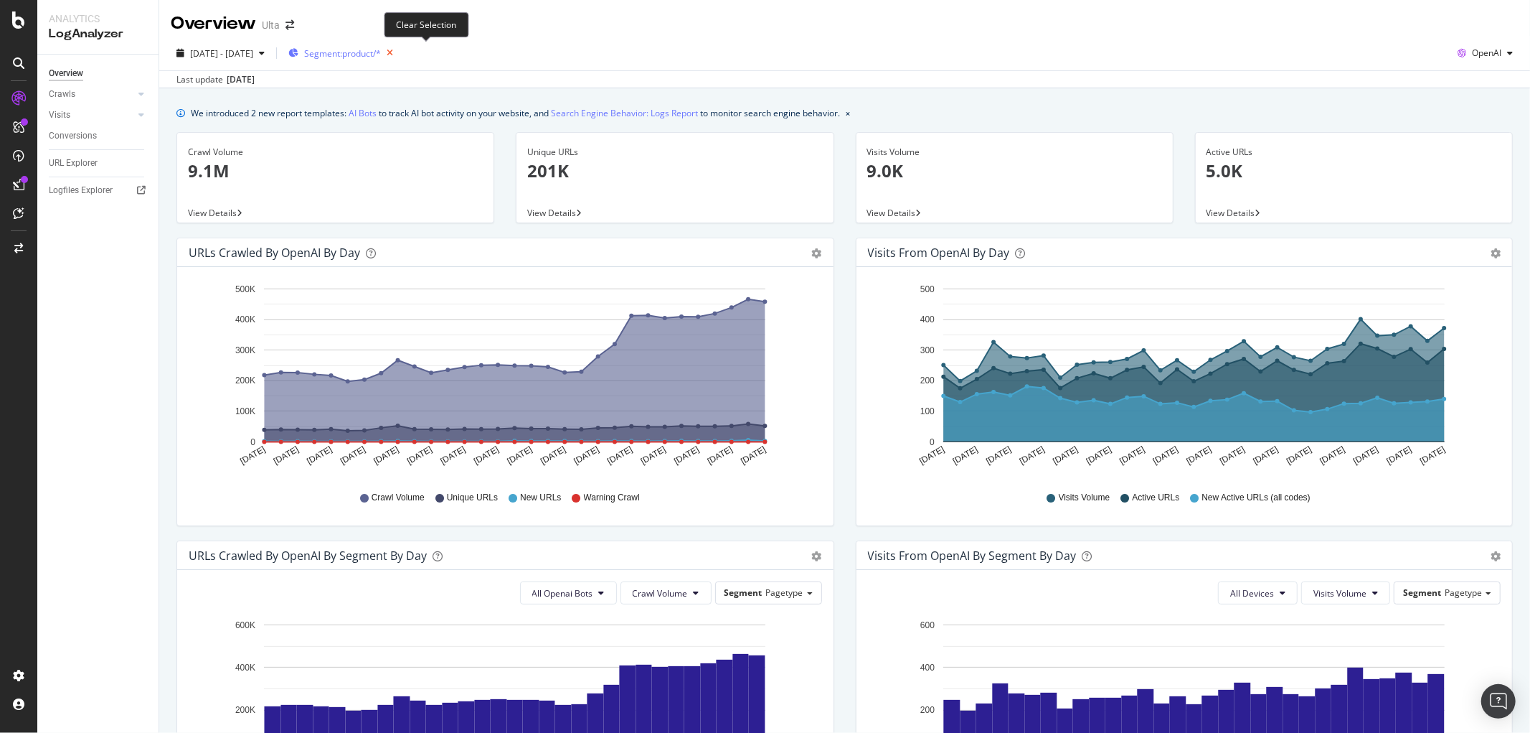
click at [399, 52] on icon "button" at bounding box center [390, 53] width 18 height 20
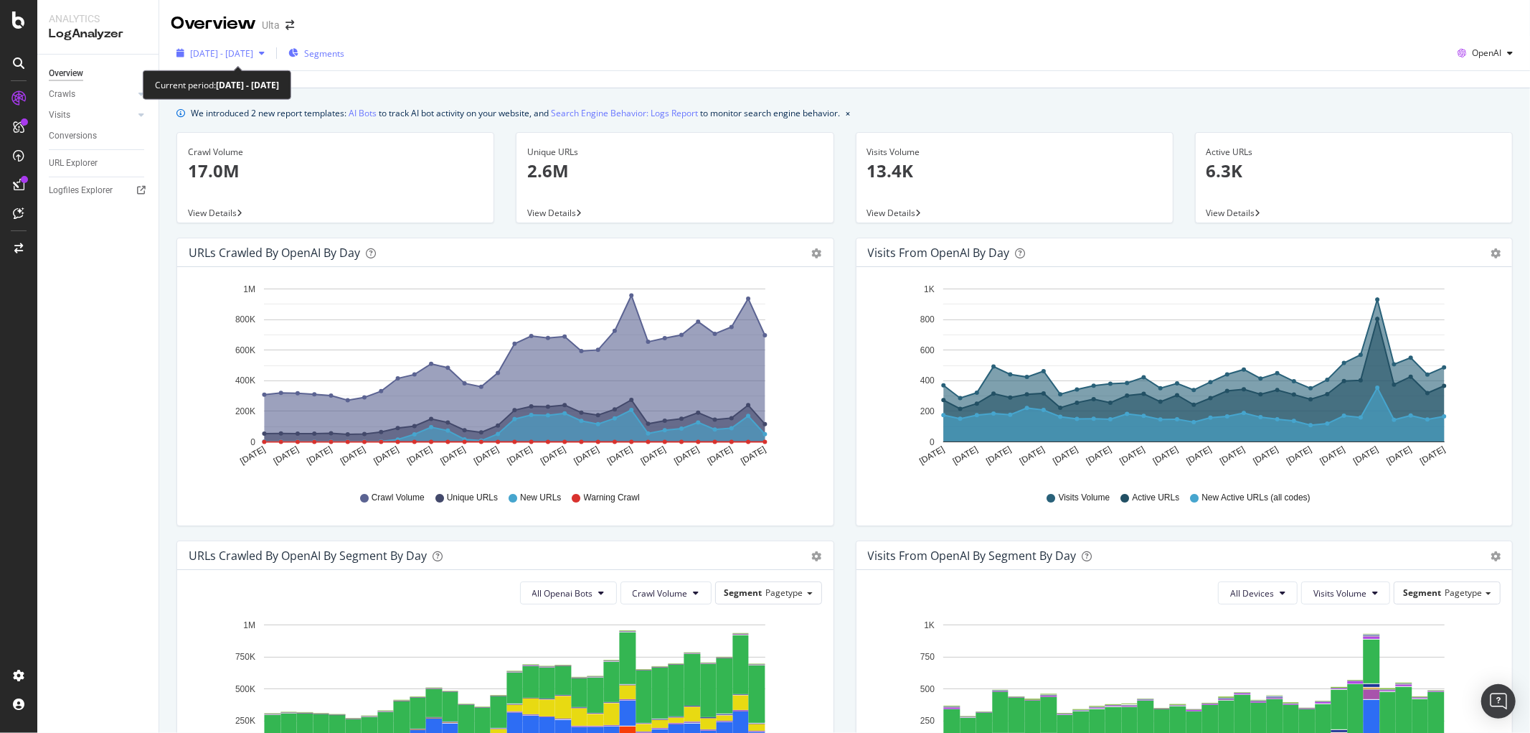
click at [265, 55] on icon "button" at bounding box center [262, 53] width 6 height 9
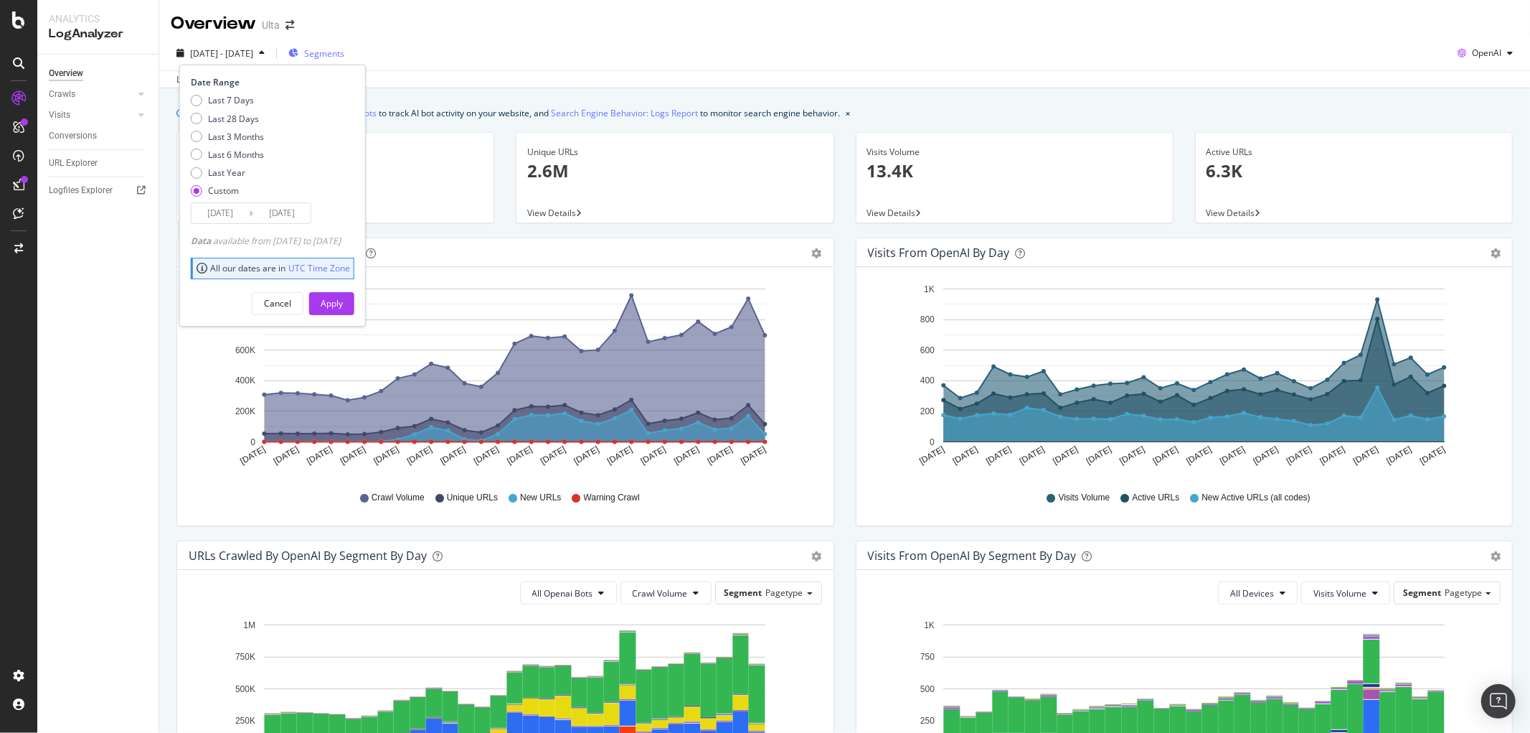
click at [237, 222] on input "[DATE]" at bounding box center [220, 213] width 57 height 20
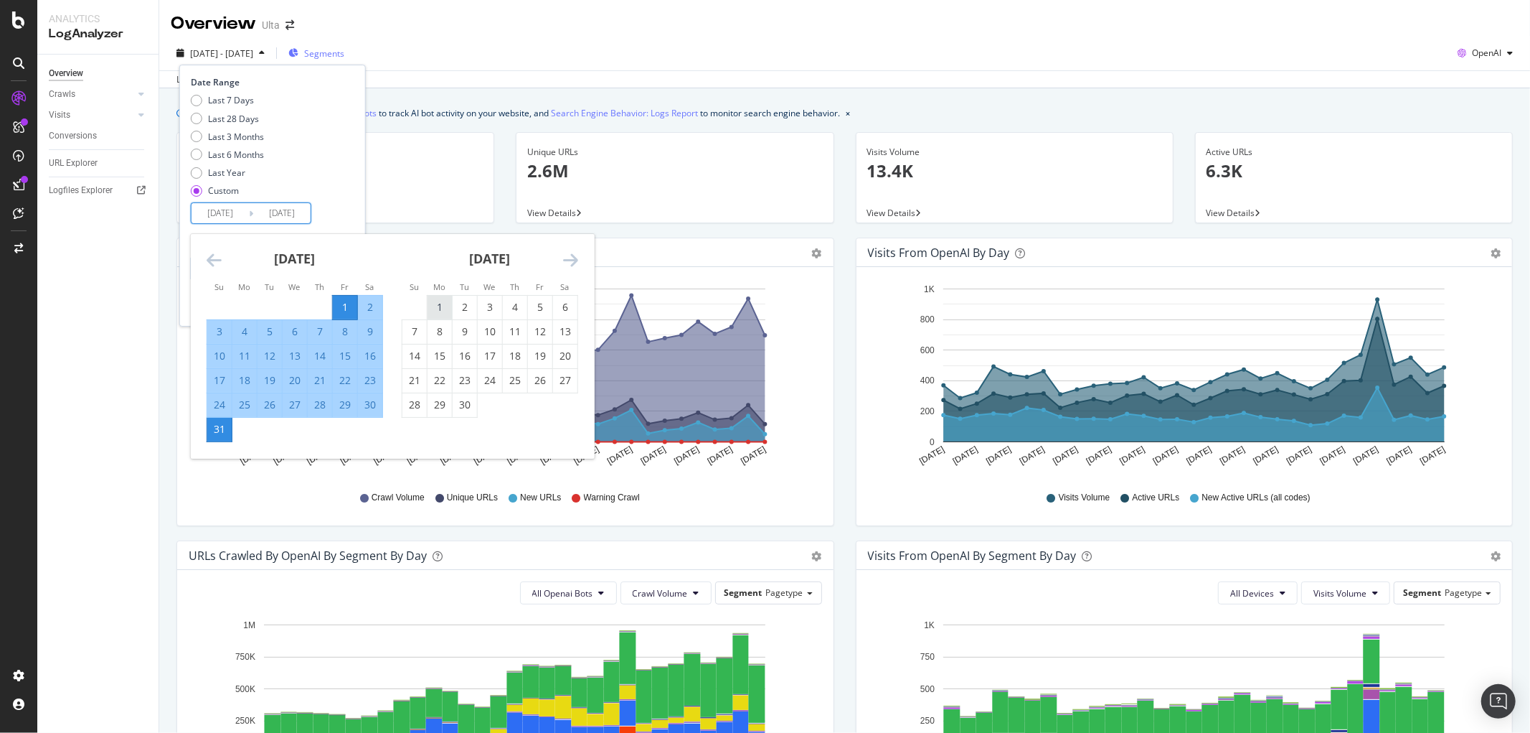
click at [447, 300] on div "1" at bounding box center [440, 307] width 24 height 14
type input "2025/09/01"
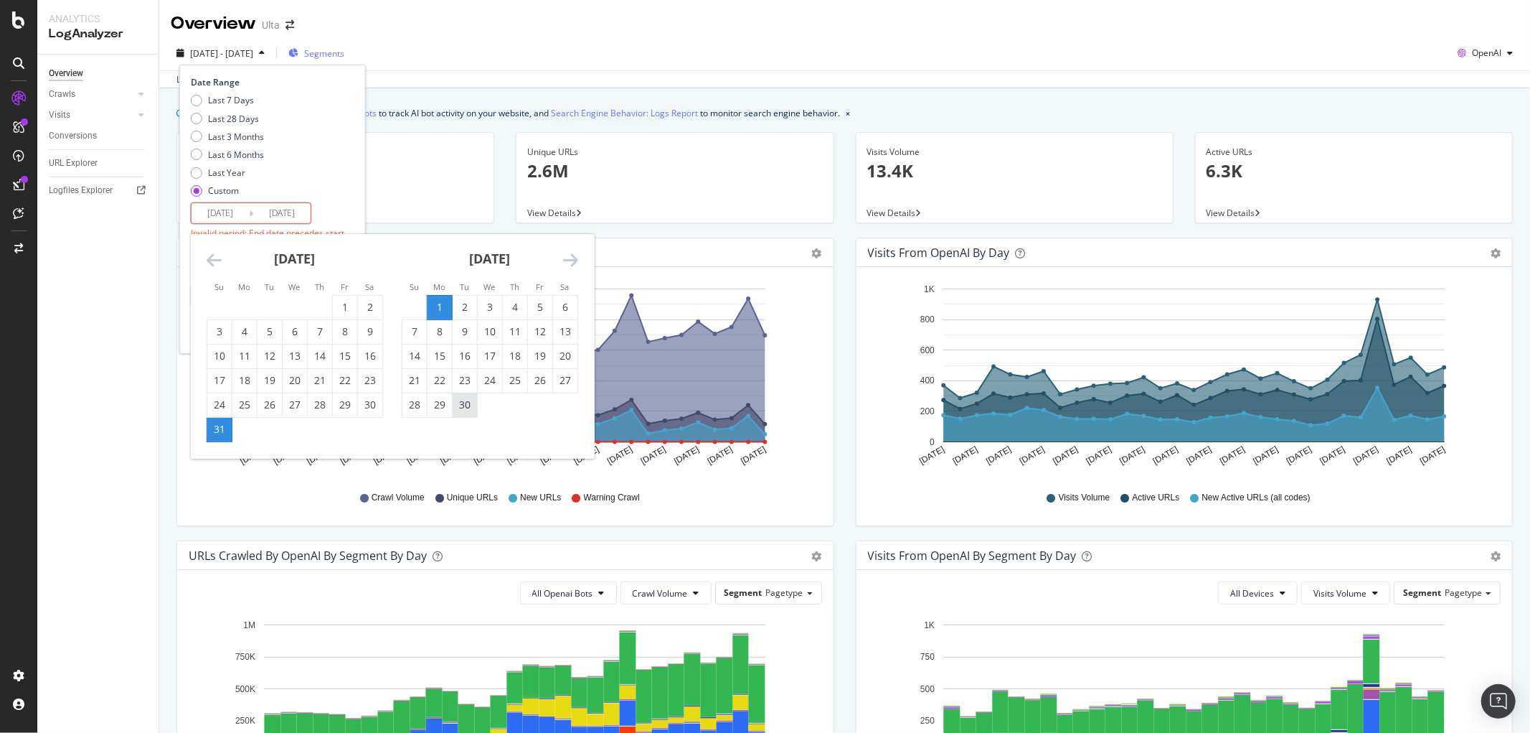
click at [471, 395] on div "30" at bounding box center [465, 405] width 24 height 24
type input "2025/09/30"
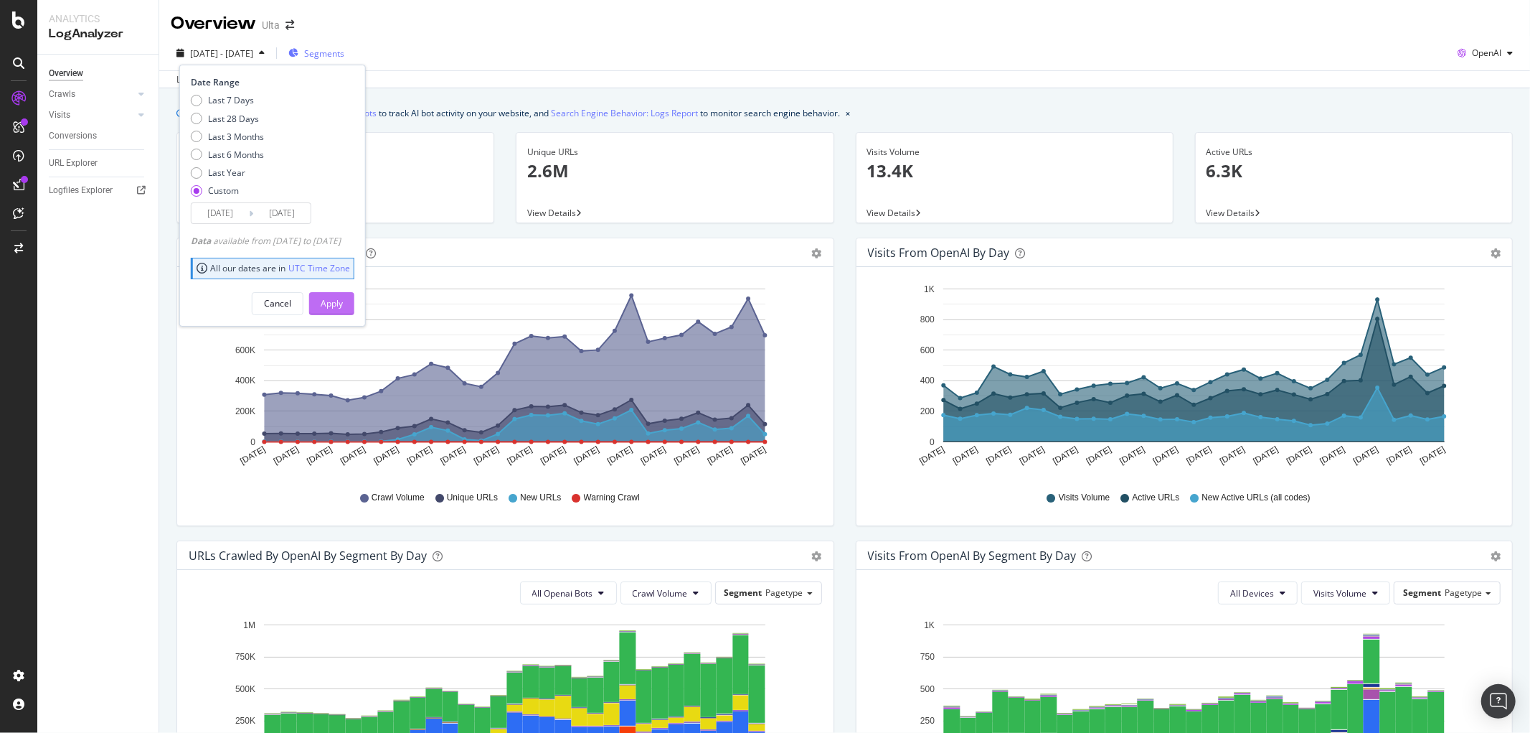
click at [343, 294] on div "Apply" at bounding box center [332, 304] width 22 height 22
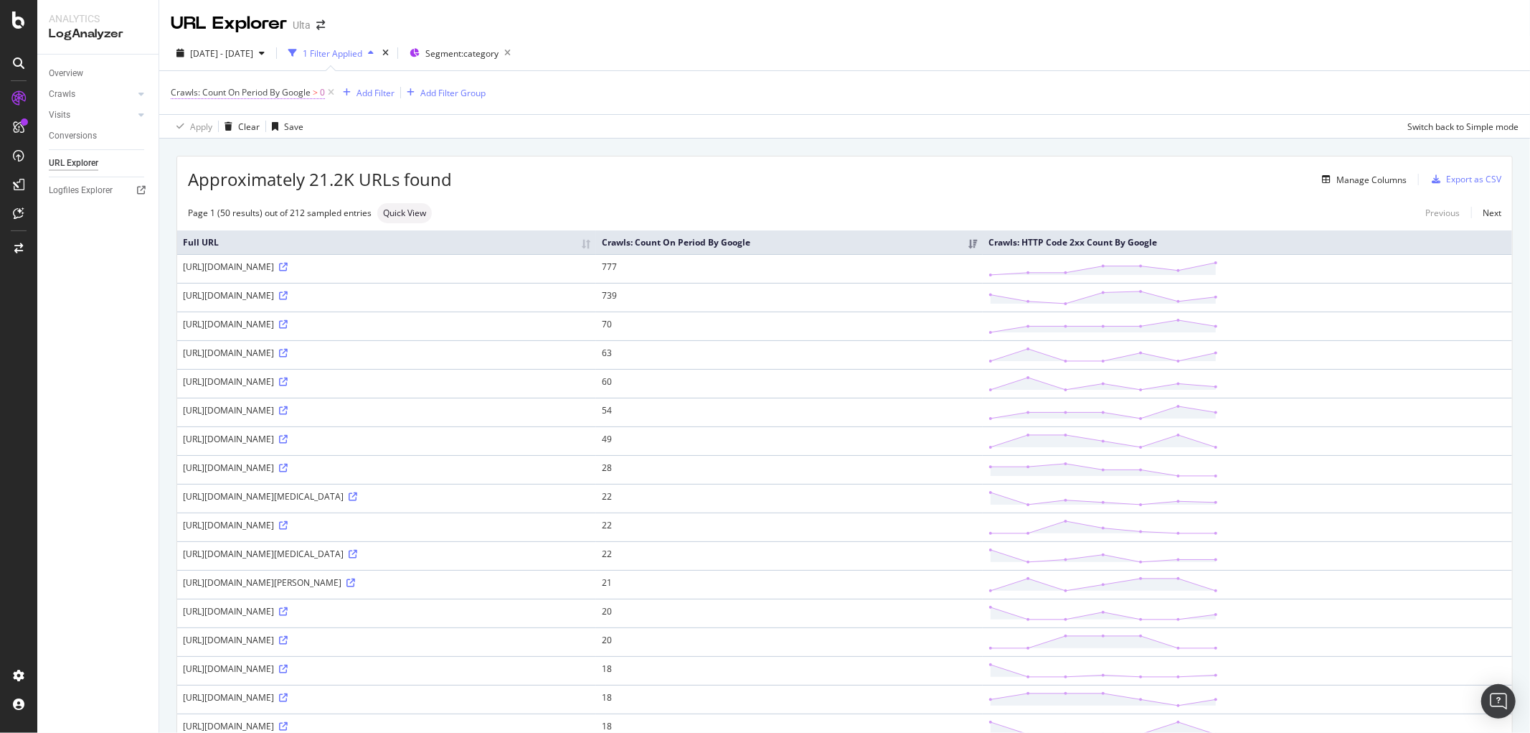
click at [258, 91] on span "Crawls: Count On Period By Google" at bounding box center [241, 92] width 140 height 12
click at [231, 127] on icon at bounding box center [230, 127] width 10 height 9
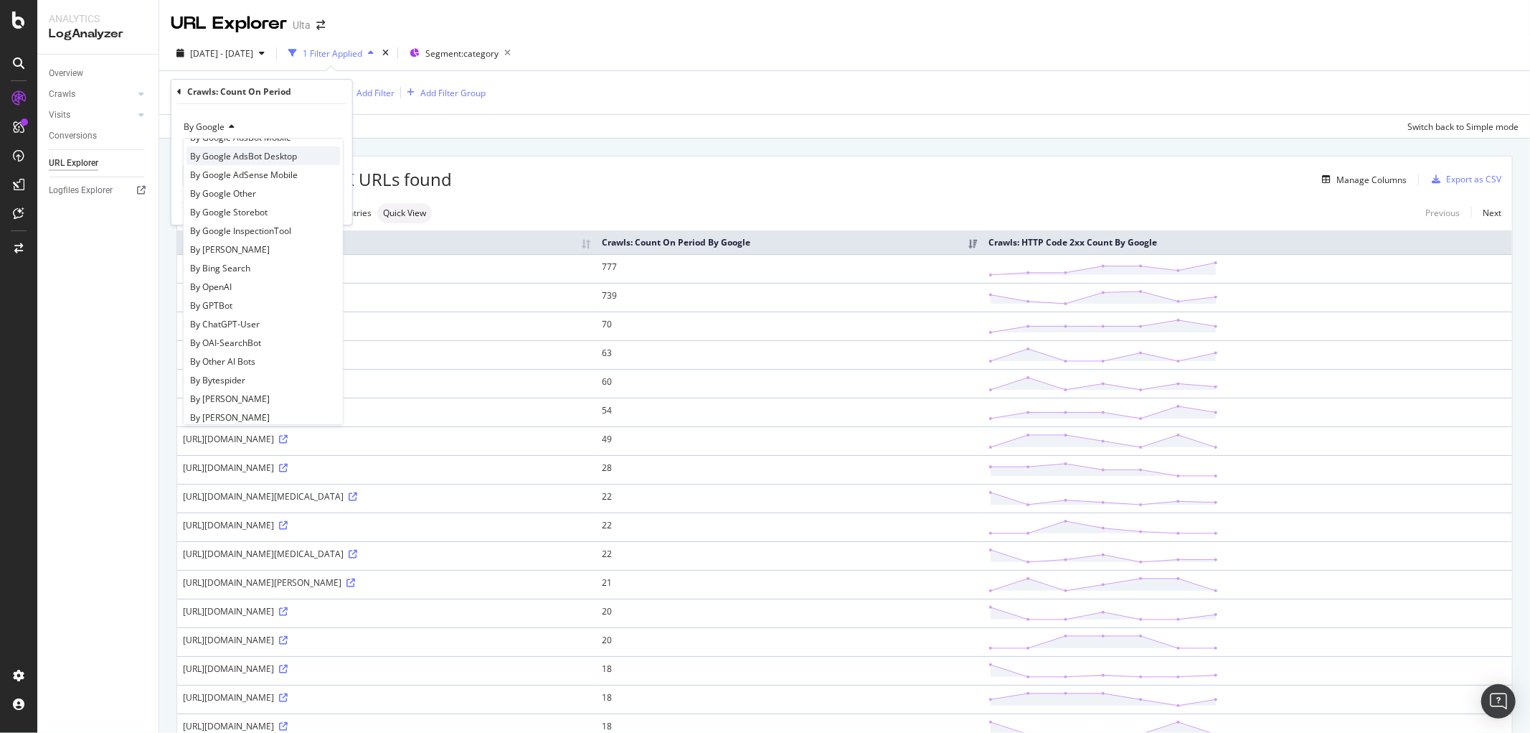
scroll to position [159, 0]
click at [258, 298] on span "By ChatGPT-User" at bounding box center [225, 296] width 70 height 12
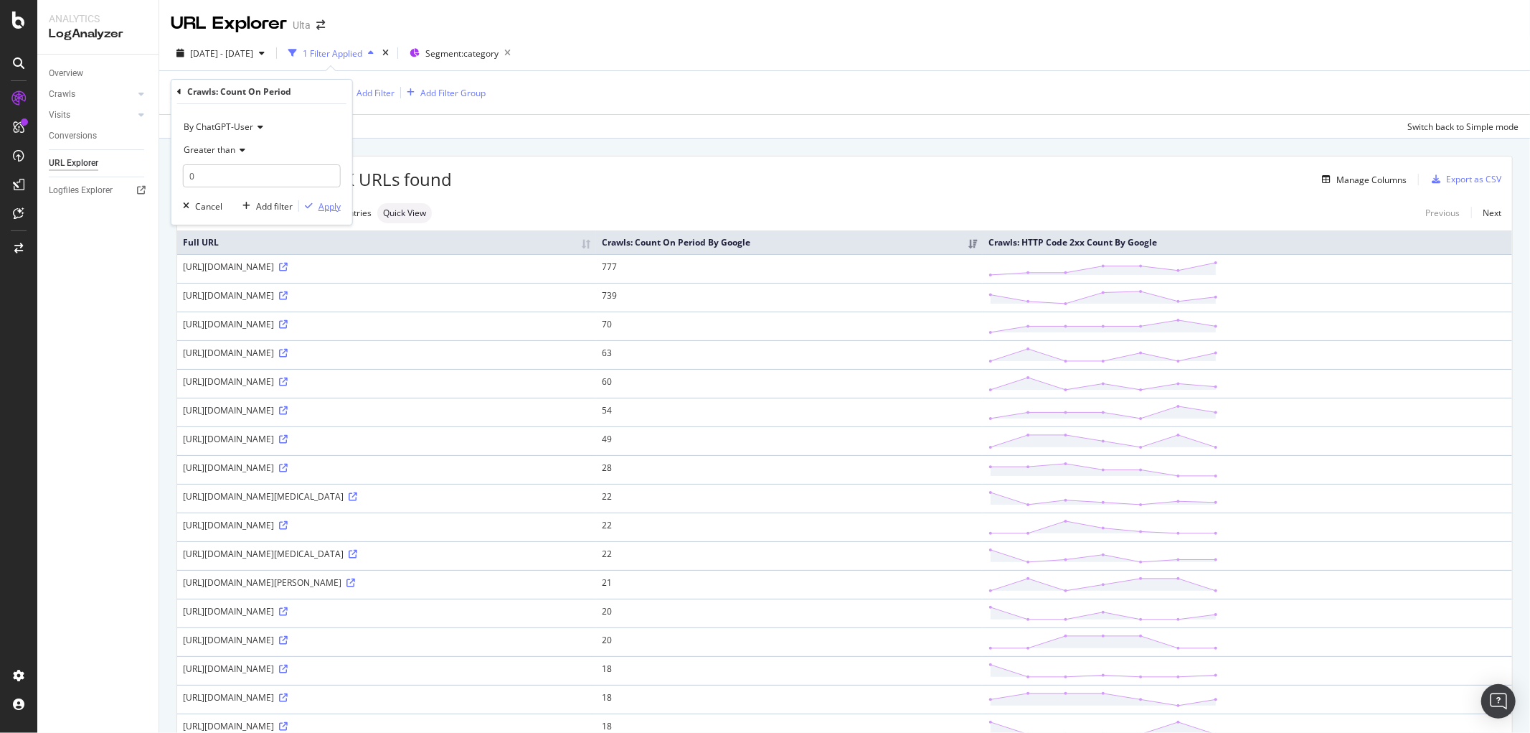
click at [324, 204] on div "Apply" at bounding box center [330, 206] width 22 height 12
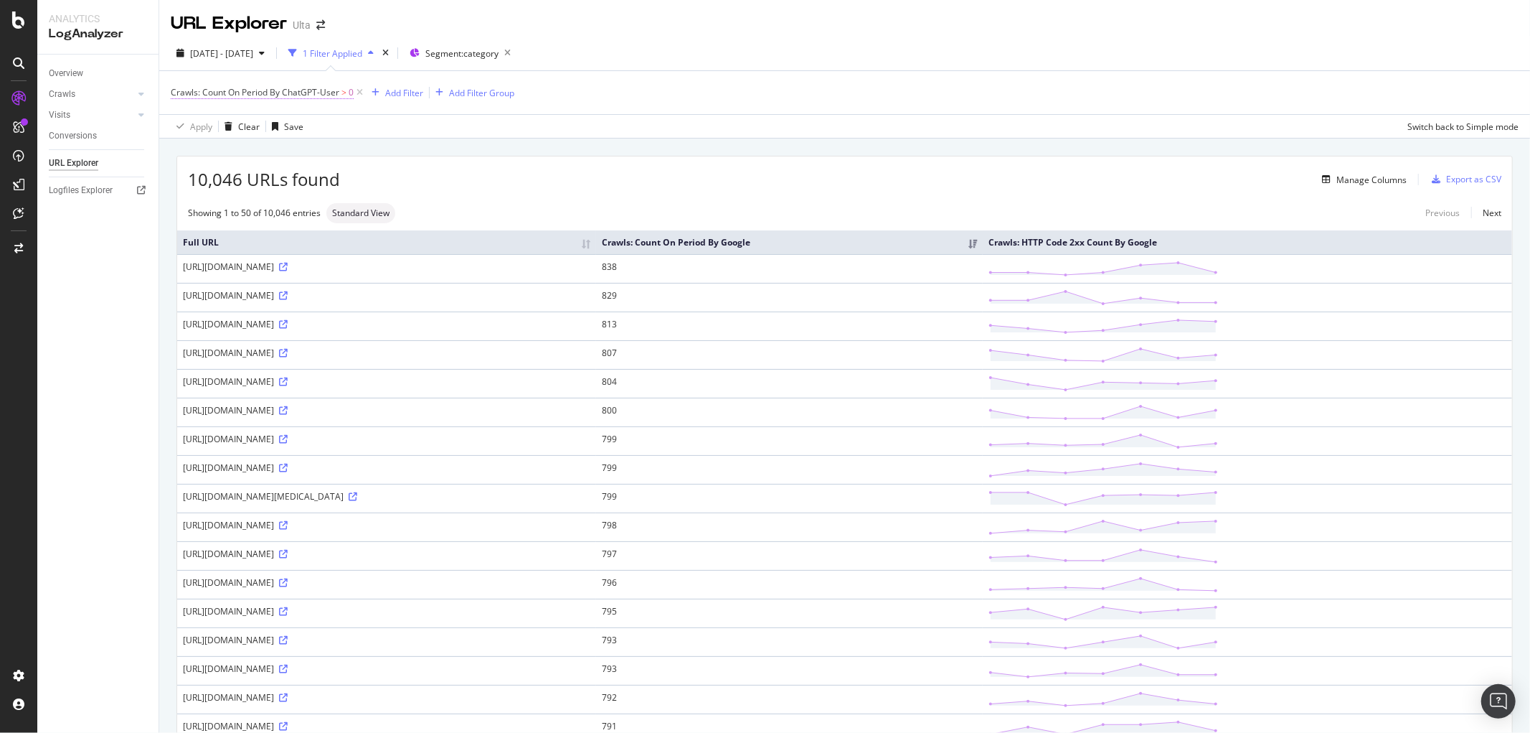
click at [263, 95] on span "Crawls: Count On Period By ChatGPT-User" at bounding box center [255, 92] width 169 height 12
click at [255, 124] on icon at bounding box center [258, 127] width 10 height 9
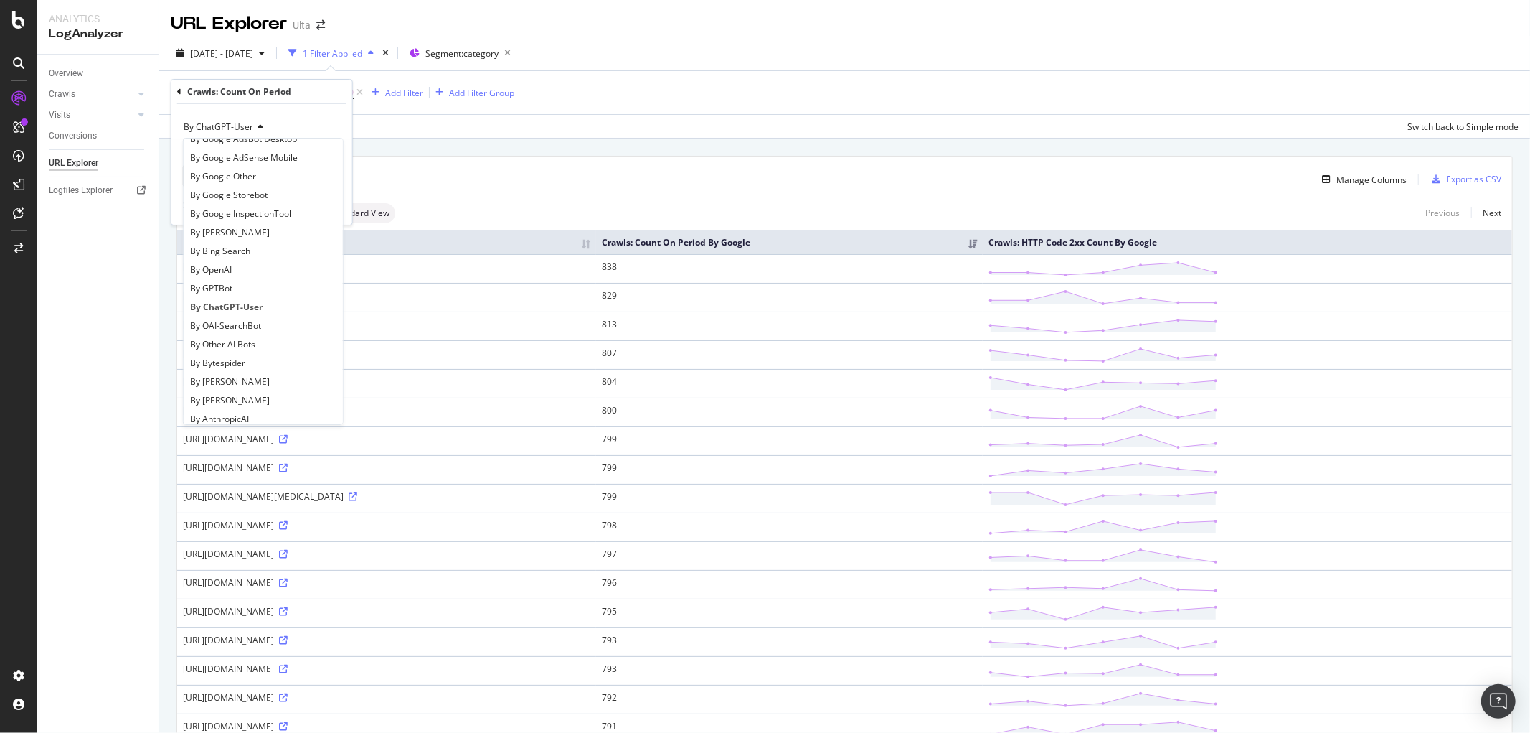
scroll to position [159, 0]
click at [212, 254] on span "By OpenAI" at bounding box center [211, 259] width 42 height 12
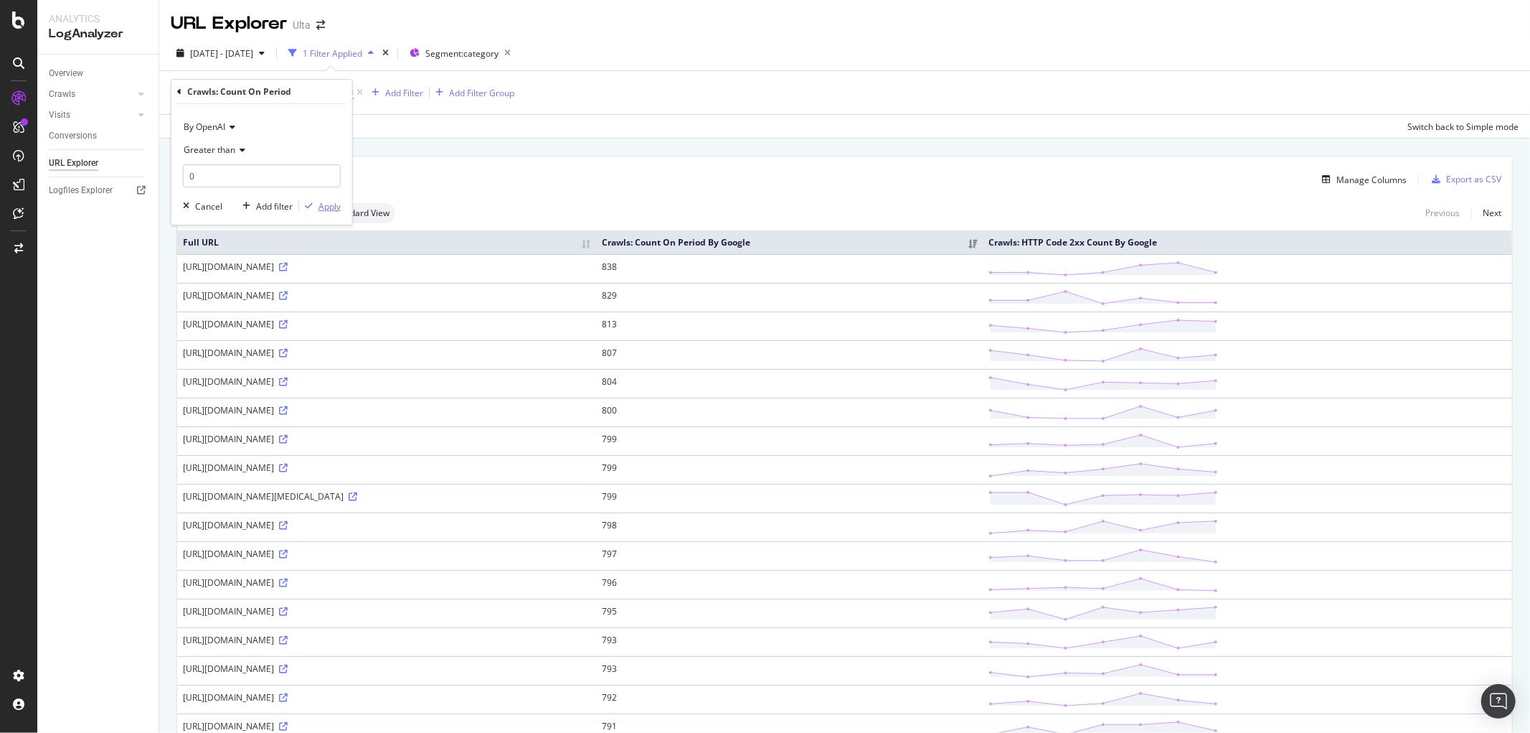
click at [324, 207] on div "Apply" at bounding box center [330, 206] width 22 height 12
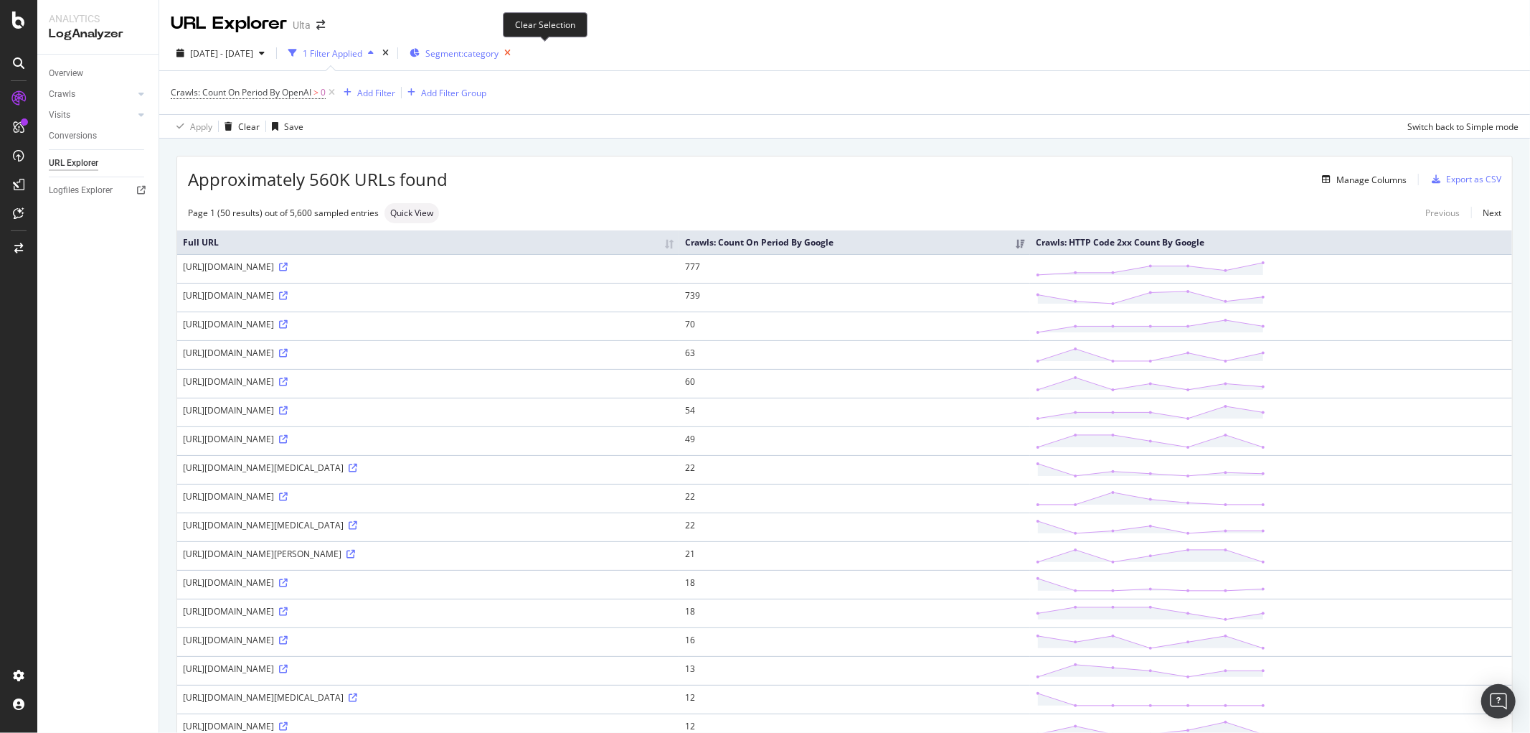
click at [517, 50] on icon "button" at bounding box center [508, 53] width 18 height 20
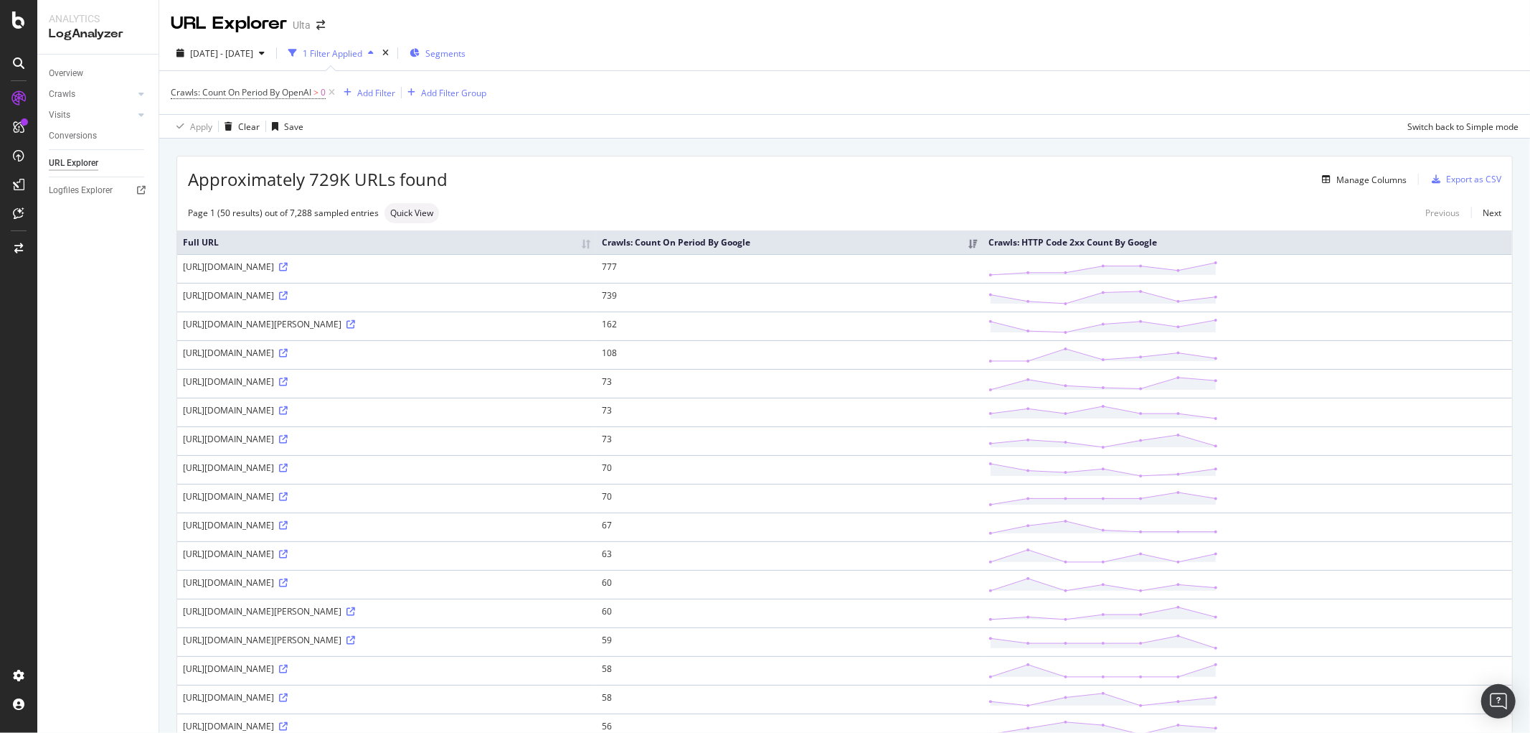
click at [548, 72] on div "Crawls: Count On Period By OpenAI > 0 Add Filter Add Filter Group" at bounding box center [845, 92] width 1348 height 43
click at [76, 214] on div "CustomReports" at bounding box center [88, 219] width 70 height 14
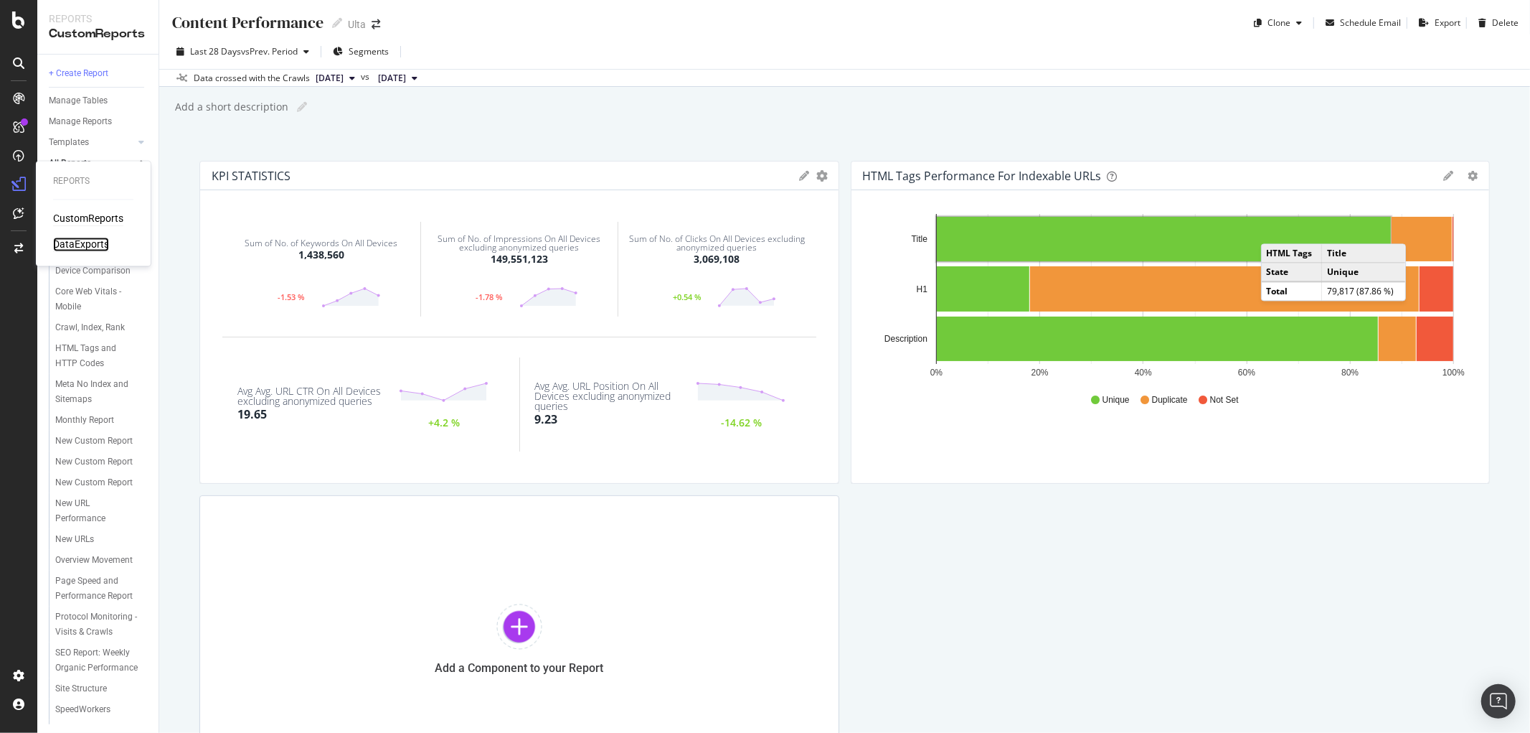
click at [76, 238] on div "DataExports" at bounding box center [81, 244] width 56 height 14
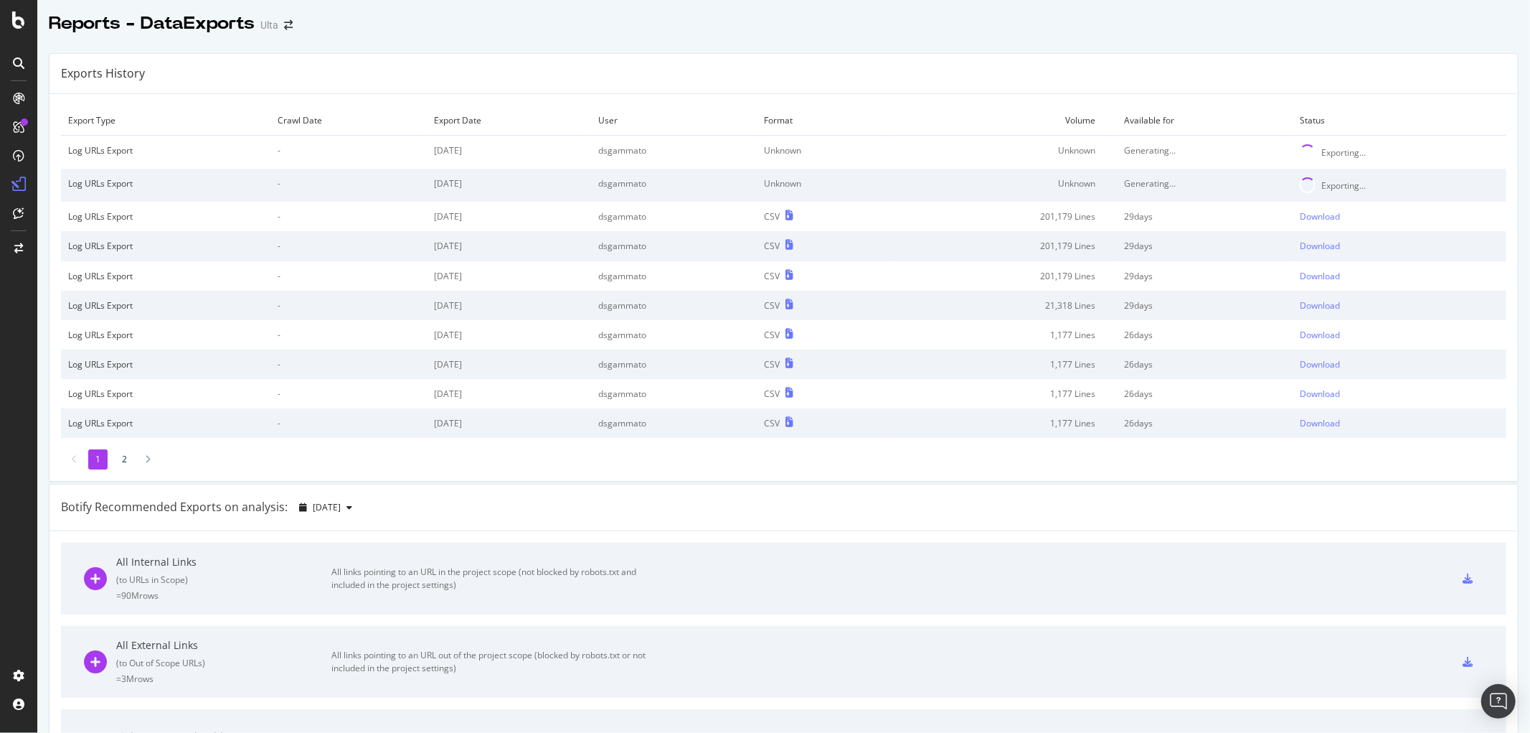
click at [1322, 184] on div "Exporting..." at bounding box center [1344, 185] width 44 height 12
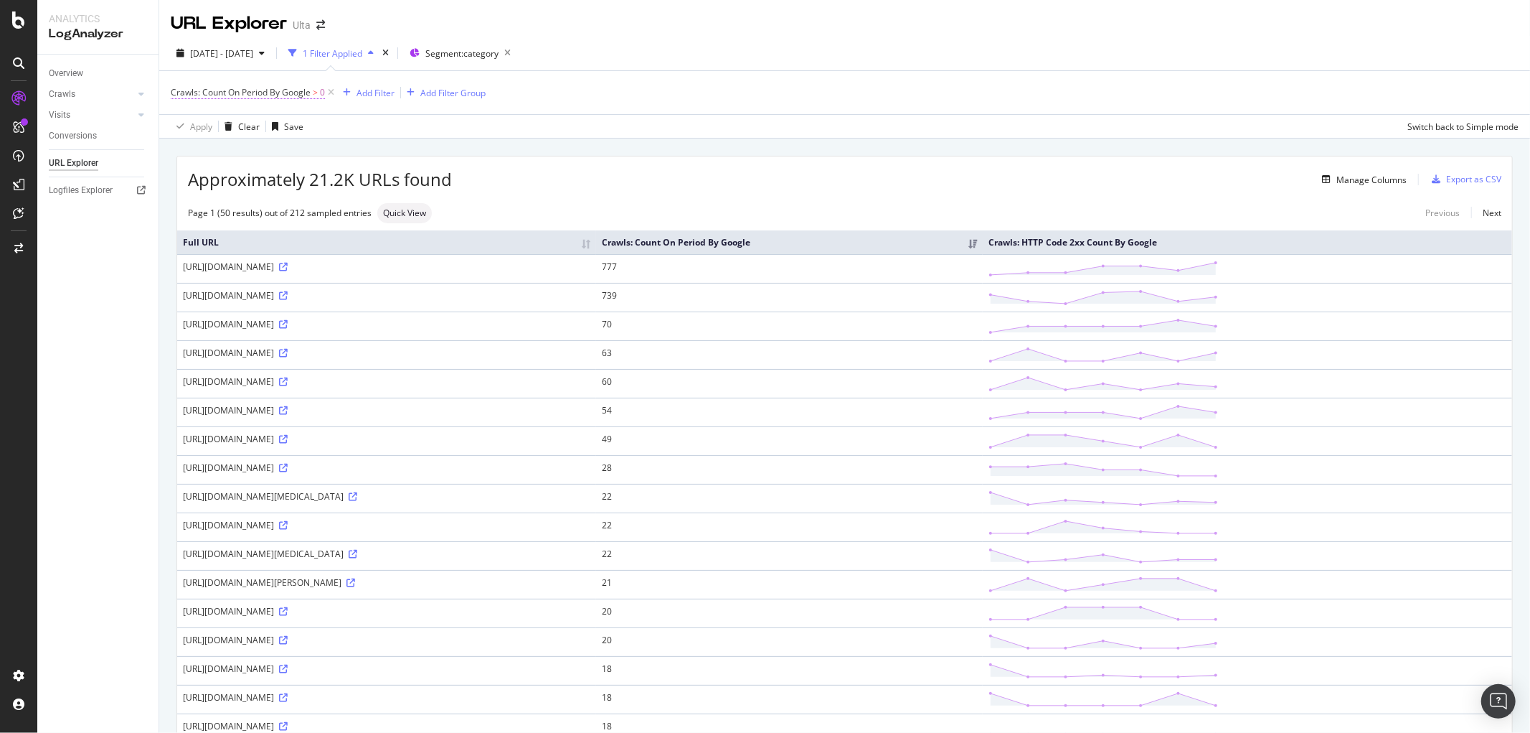
click at [257, 96] on span "Crawls: Count On Period By Google" at bounding box center [241, 92] width 140 height 12
click at [232, 126] on icon at bounding box center [230, 127] width 10 height 9
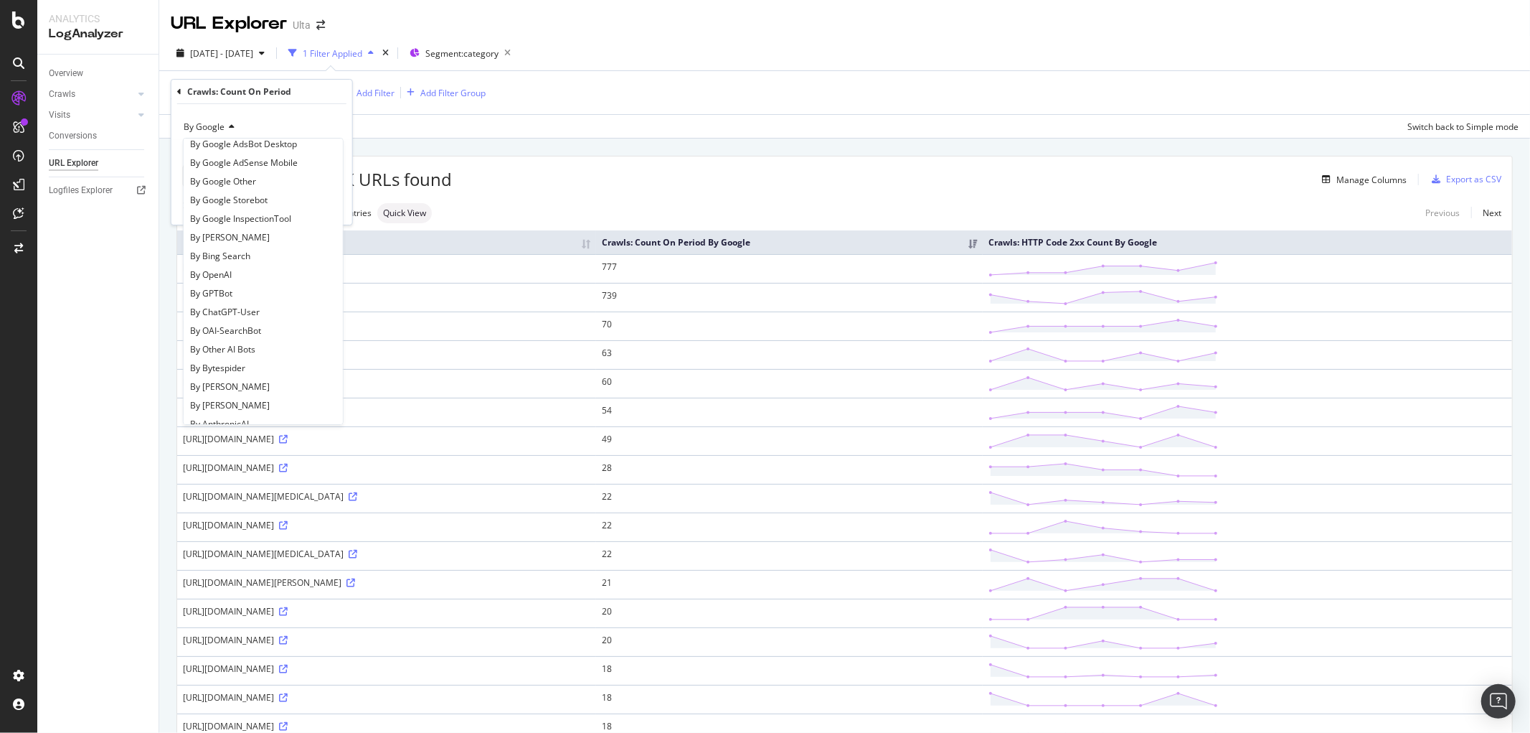
scroll to position [310, 0]
click at [244, 148] on span "By ChatGPT-User" at bounding box center [225, 145] width 70 height 12
drag, startPoint x: 321, startPoint y: 199, endPoint x: 665, endPoint y: 161, distance: 345.8
click at [321, 201] on div "Apply" at bounding box center [330, 206] width 22 height 12
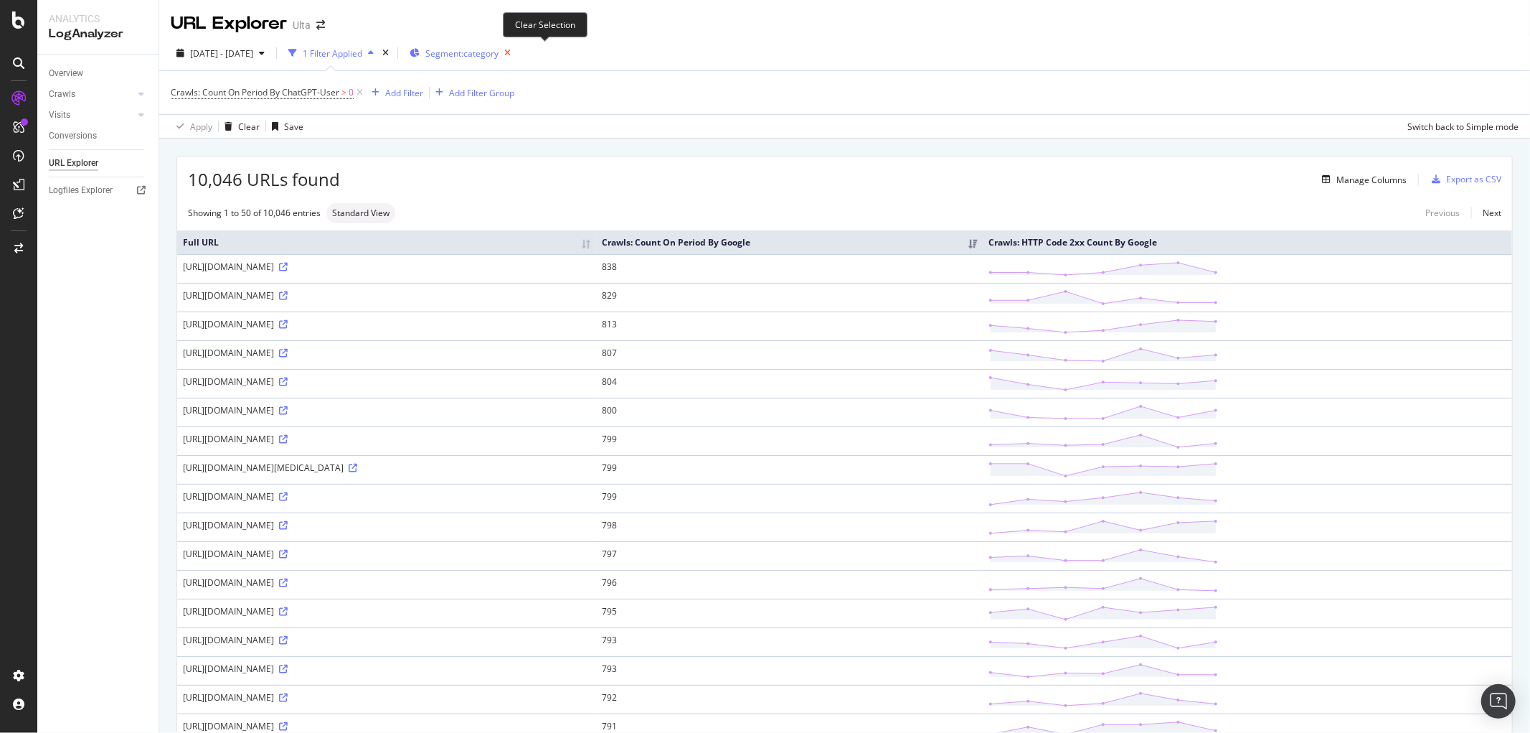
click at [517, 51] on icon "button" at bounding box center [508, 53] width 18 height 20
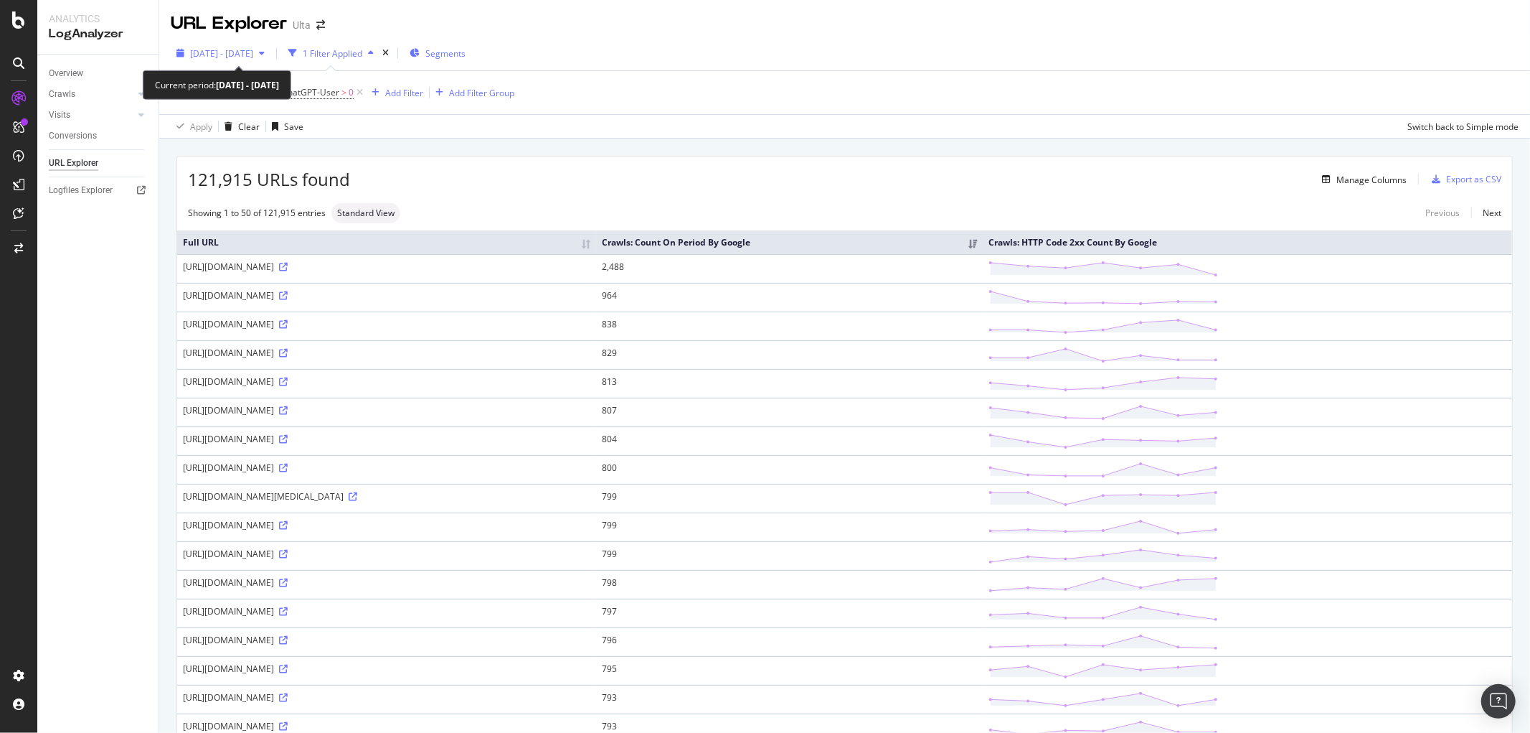
click at [265, 55] on icon "button" at bounding box center [262, 53] width 6 height 9
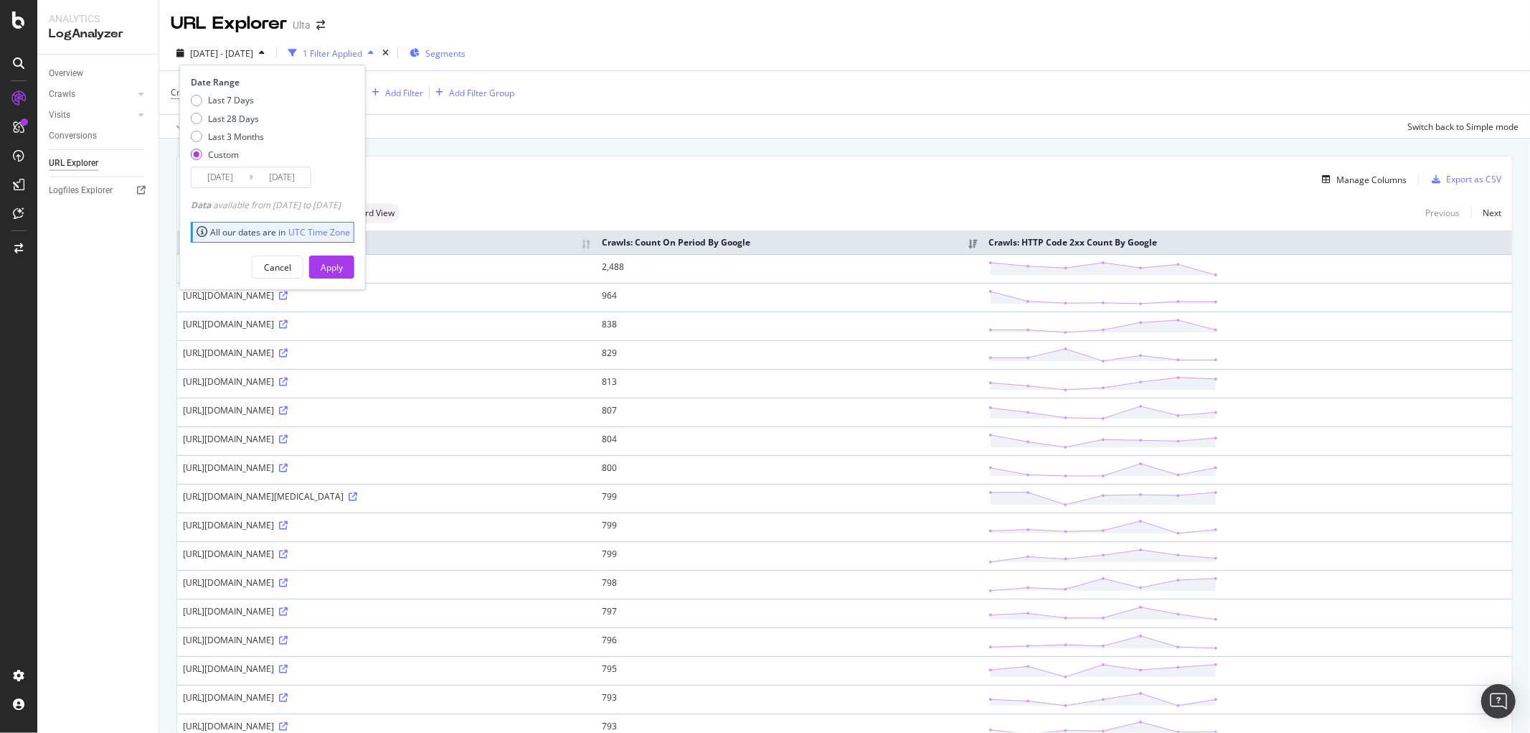
click at [248, 169] on input "[DATE]" at bounding box center [220, 177] width 57 height 20
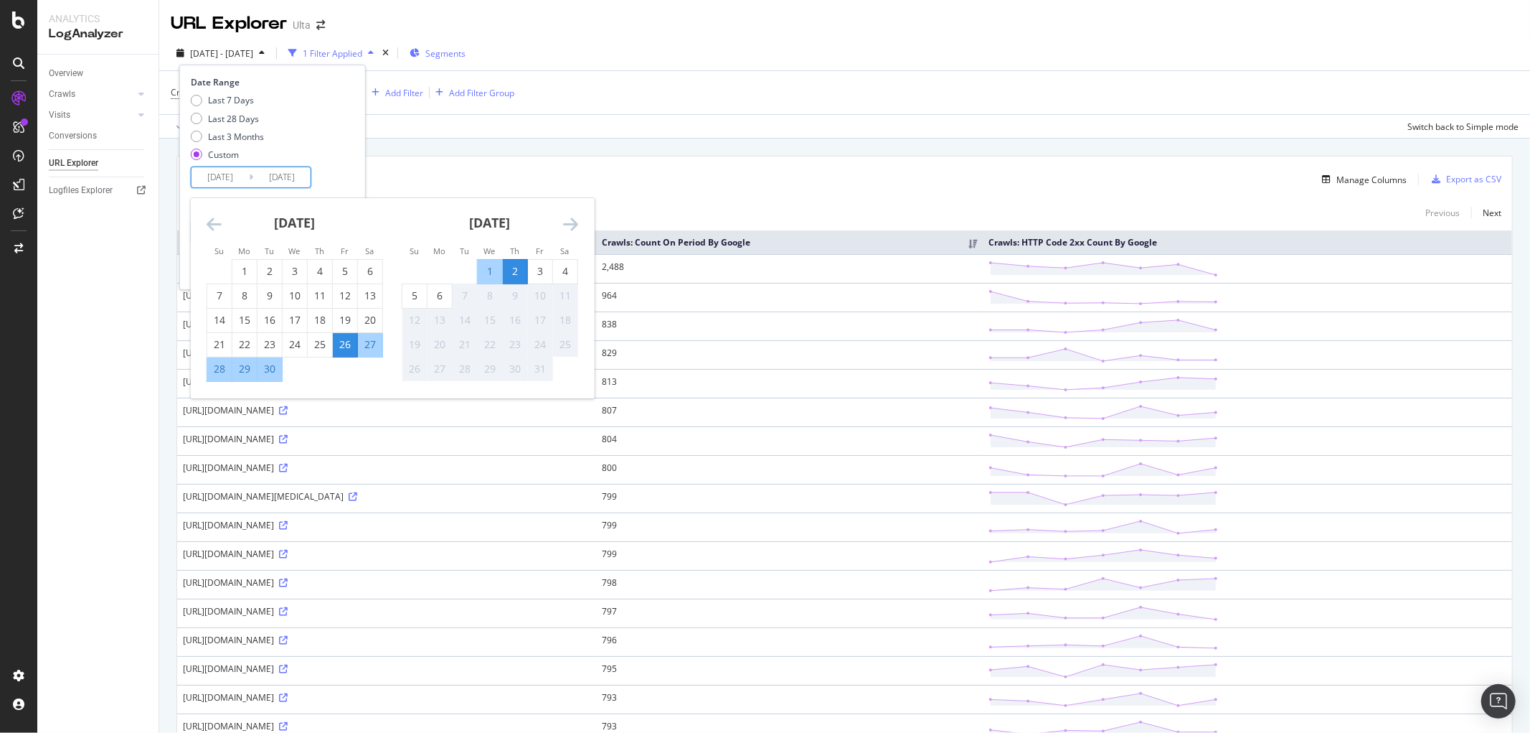
click at [217, 225] on icon "Move backward to switch to the previous month." at bounding box center [214, 223] width 15 height 17
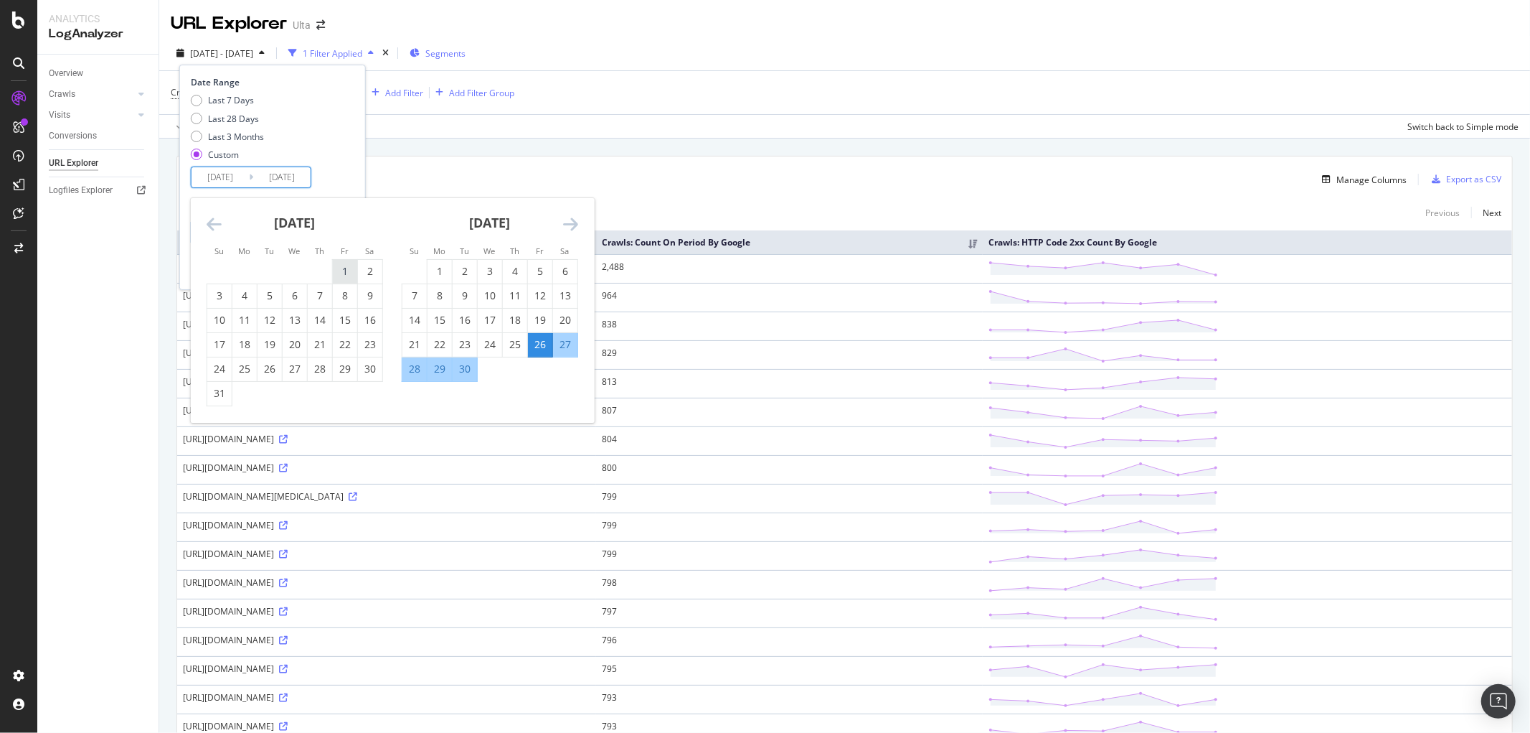
drag, startPoint x: 344, startPoint y: 273, endPoint x: 326, endPoint y: 288, distance: 24.0
click at [343, 273] on div "1" at bounding box center [345, 271] width 24 height 14
type input "2025/08/01"
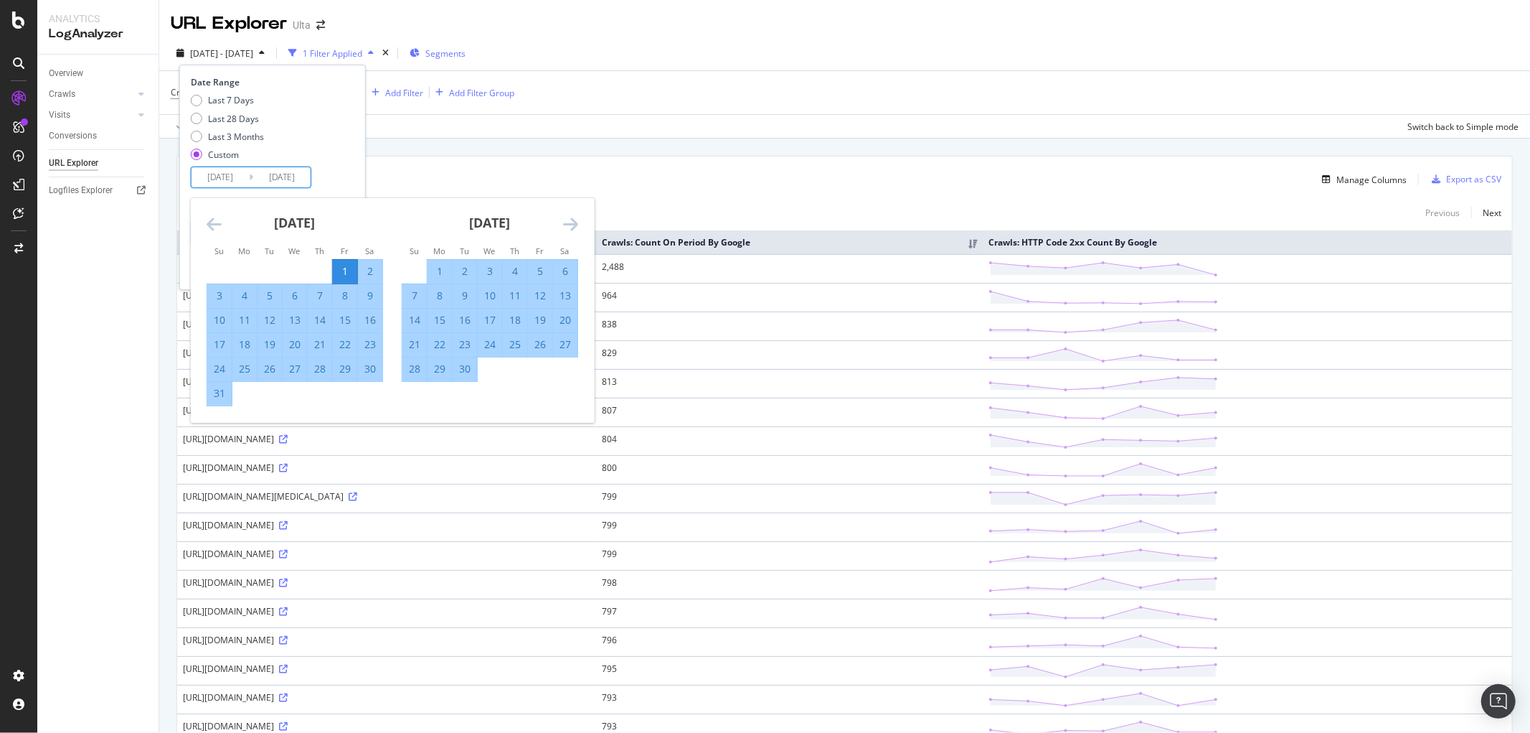
drag, startPoint x: 217, startPoint y: 387, endPoint x: 241, endPoint y: 384, distance: 24.7
click at [218, 388] on div "31" at bounding box center [219, 393] width 24 height 14
type input "2025/08/31"
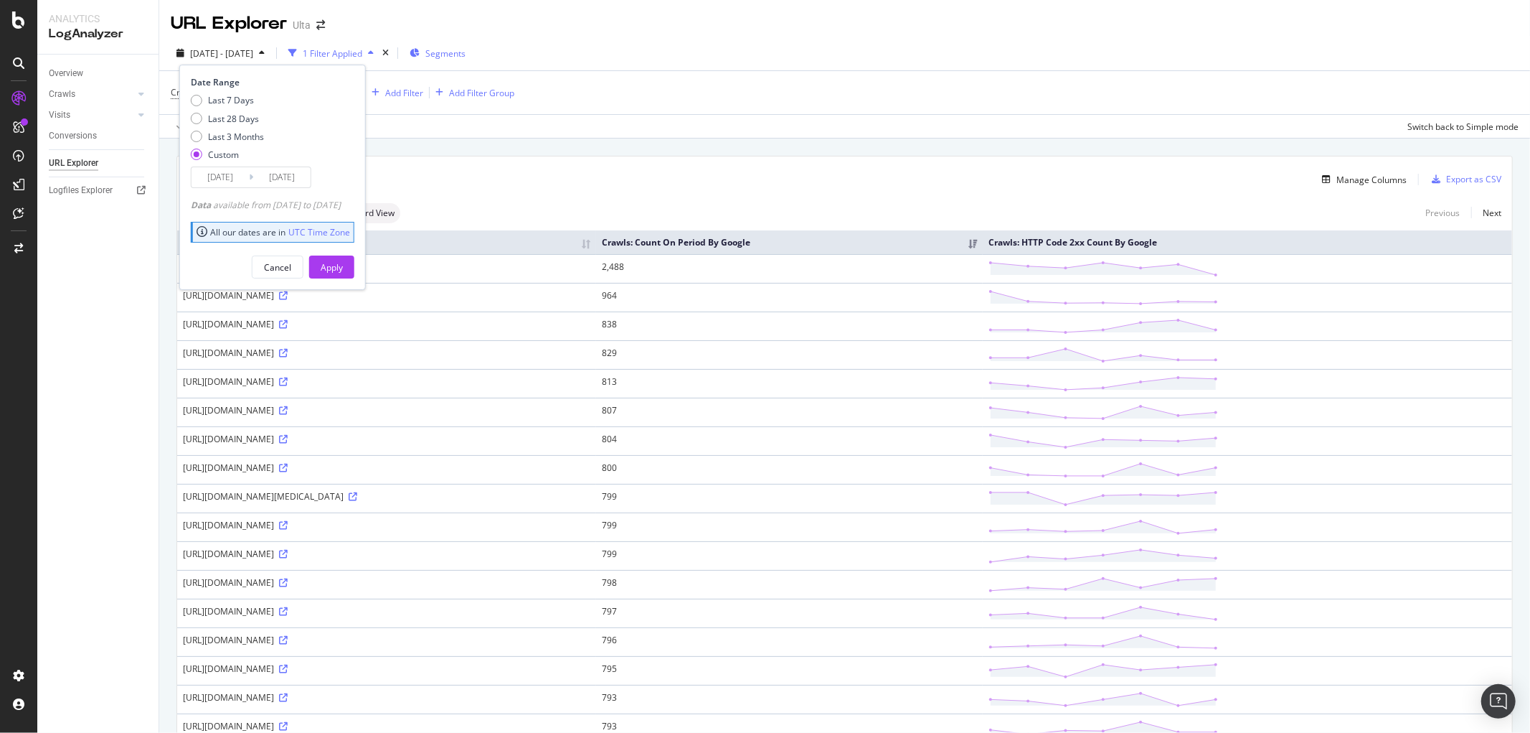
click at [332, 241] on div "All our dates are in UTC Time Zone" at bounding box center [273, 232] width 164 height 21
click at [343, 256] on div "Apply" at bounding box center [332, 267] width 22 height 22
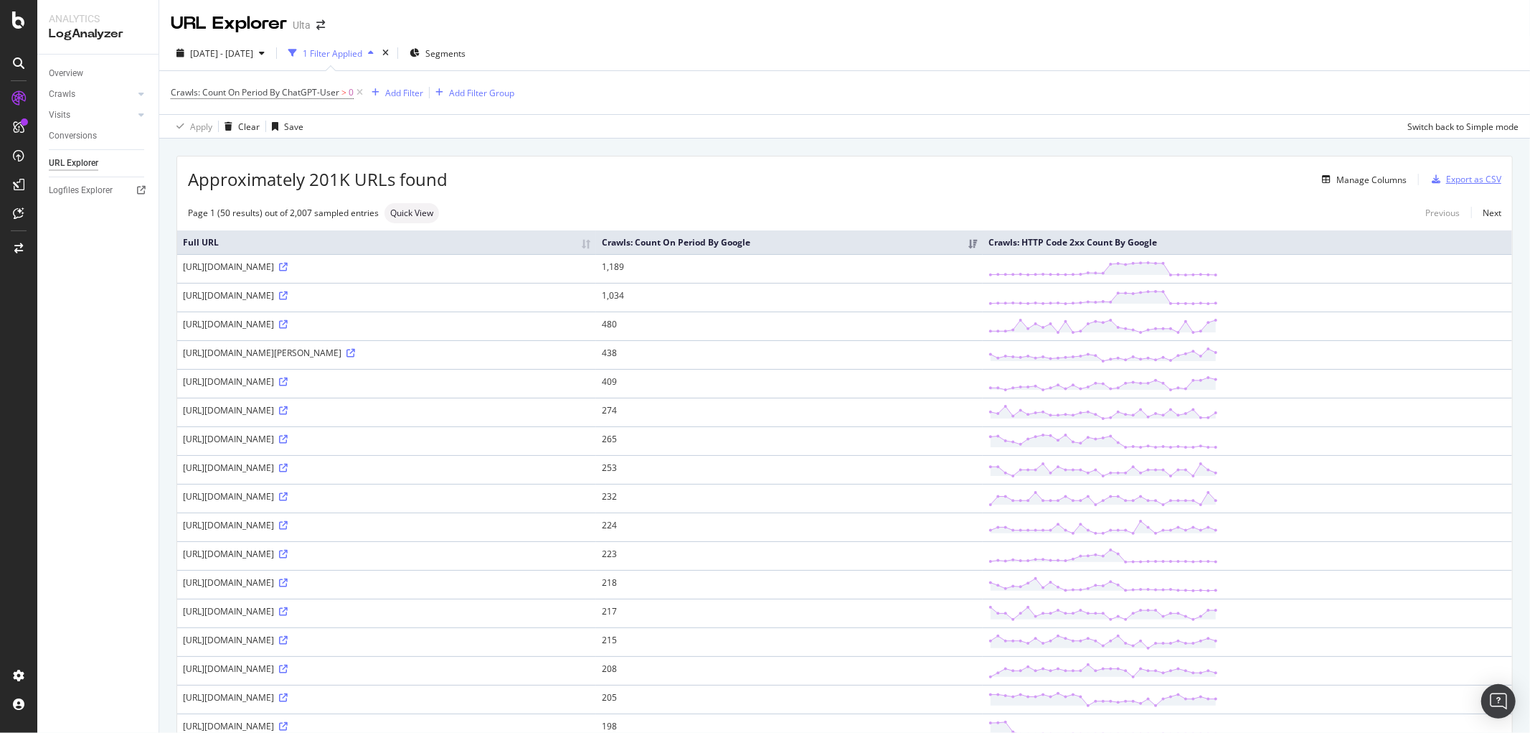
click at [1450, 175] on div "Export as CSV" at bounding box center [1474, 179] width 55 height 12
click at [1451, 183] on div "Export as CSV" at bounding box center [1474, 179] width 55 height 12
click at [988, 100] on div "Crawls: Count On Period By ChatGPT-User > 0 Add Filter Add Filter Group" at bounding box center [845, 92] width 1348 height 43
click at [1451, 180] on div "Export as CSV" at bounding box center [1474, 179] width 55 height 12
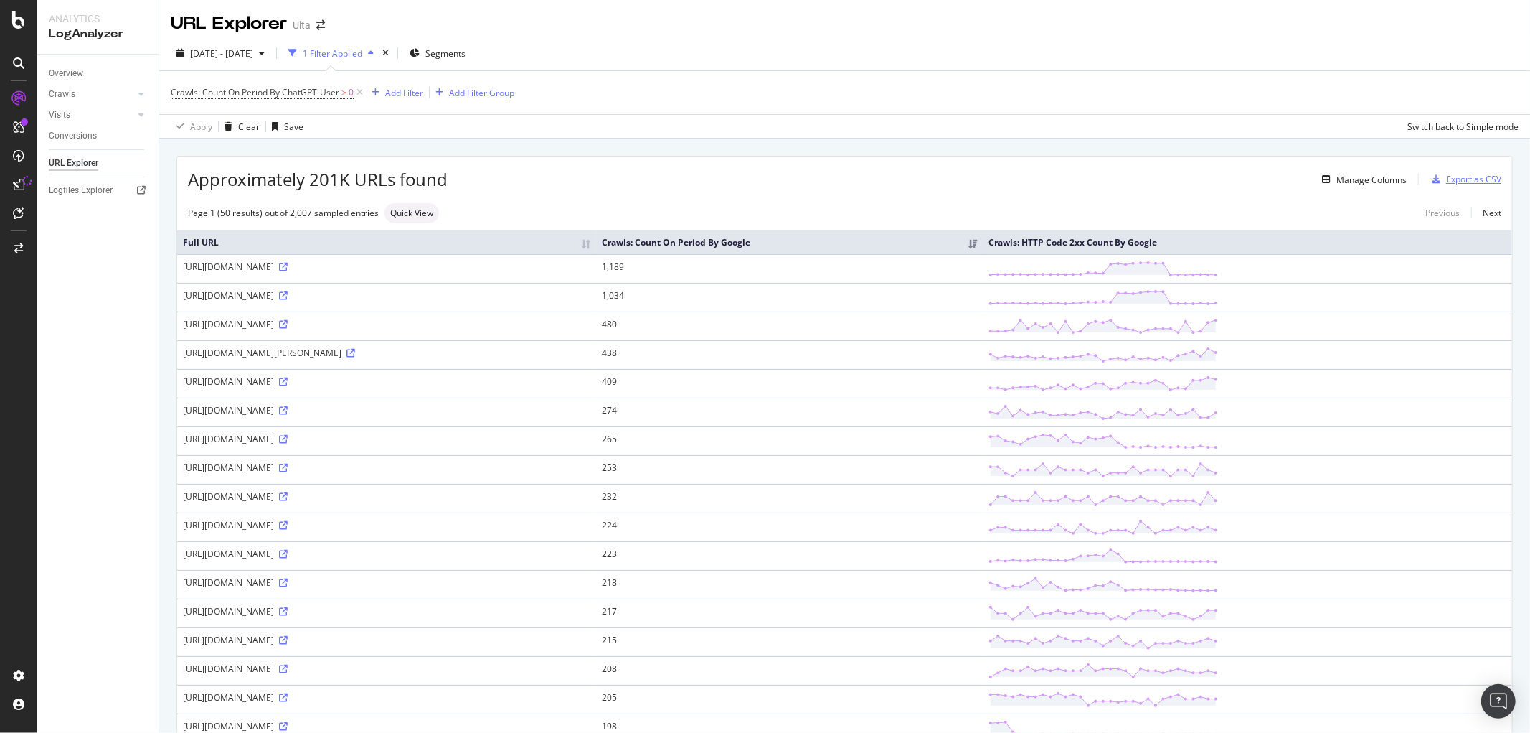
click at [1454, 178] on div "Export as CSV" at bounding box center [1474, 179] width 55 height 12
click at [1459, 180] on div "Export as CSV" at bounding box center [1474, 179] width 55 height 12
